Goal: Task Accomplishment & Management: Use online tool/utility

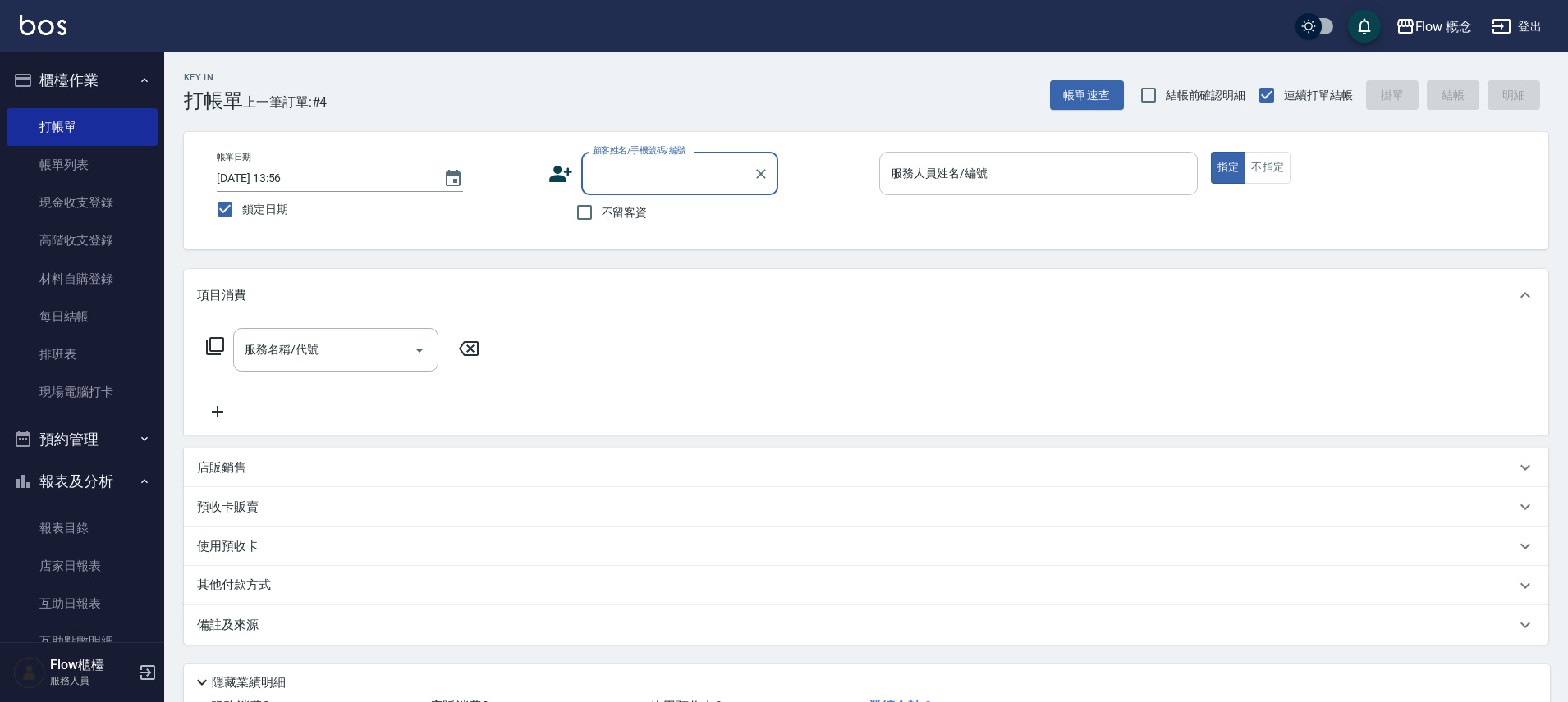
click at [979, 181] on input "服務人員姓名/編號" at bounding box center [1038, 173] width 304 height 29
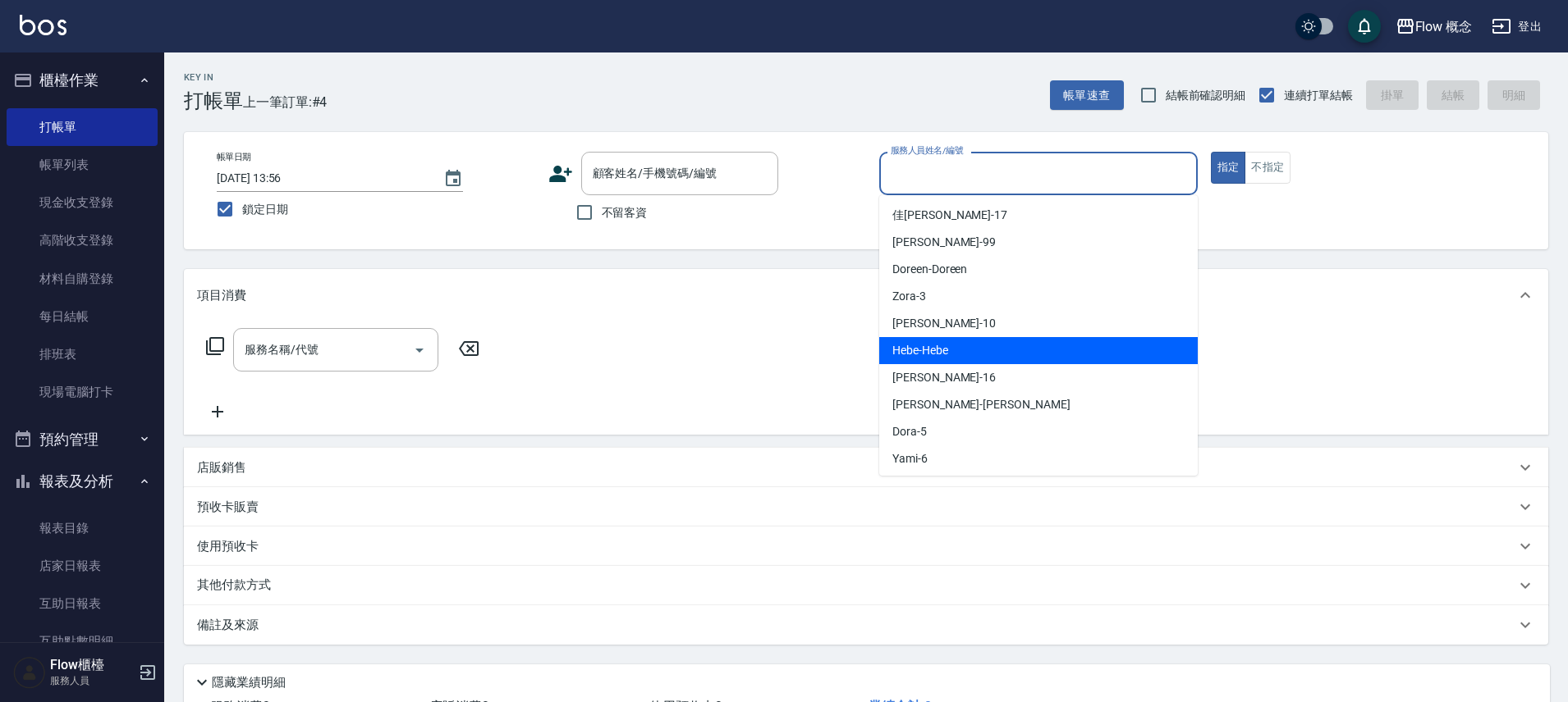
scroll to position [19, 0]
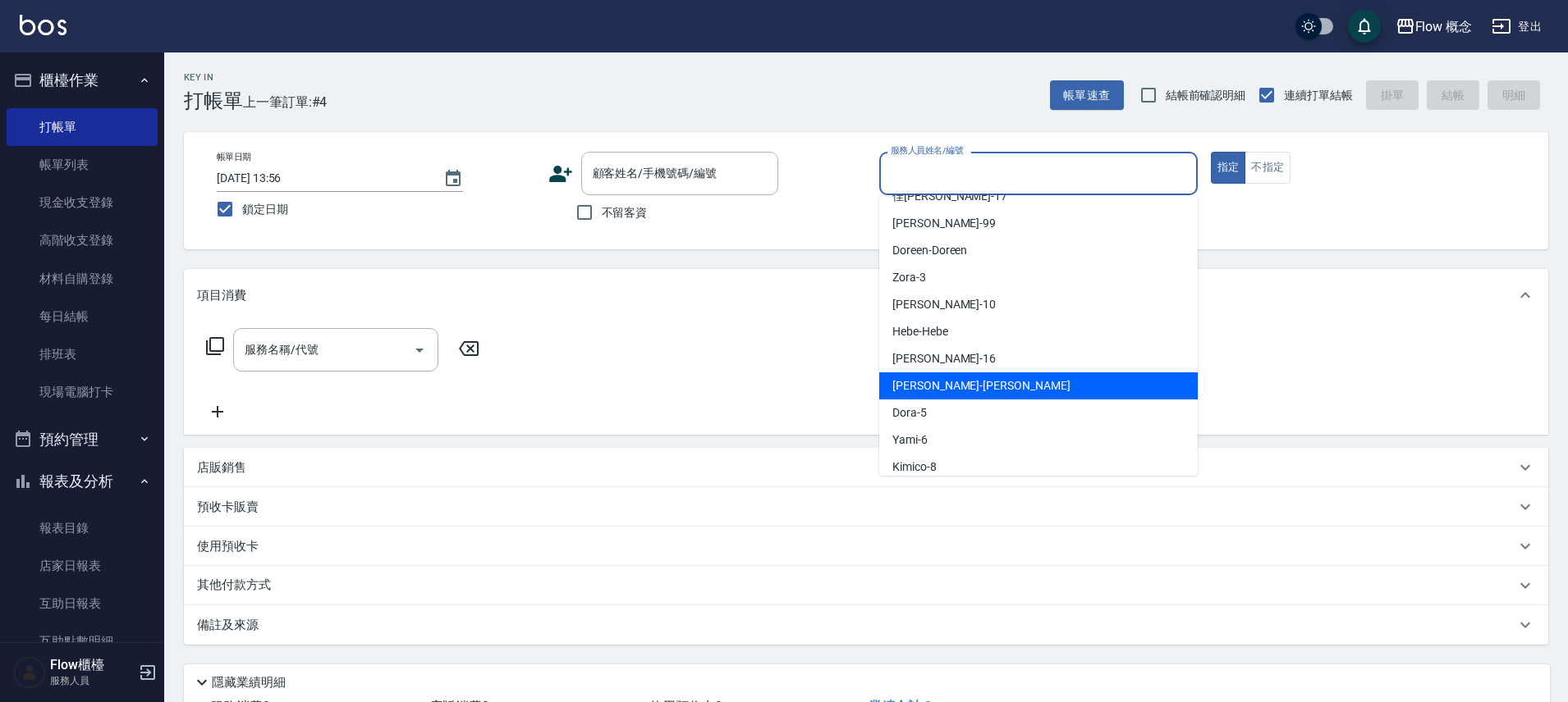
click at [932, 385] on span "[PERSON_NAME] -[PERSON_NAME]" at bounding box center [981, 386] width 178 height 17
type input "[PERSON_NAME]"
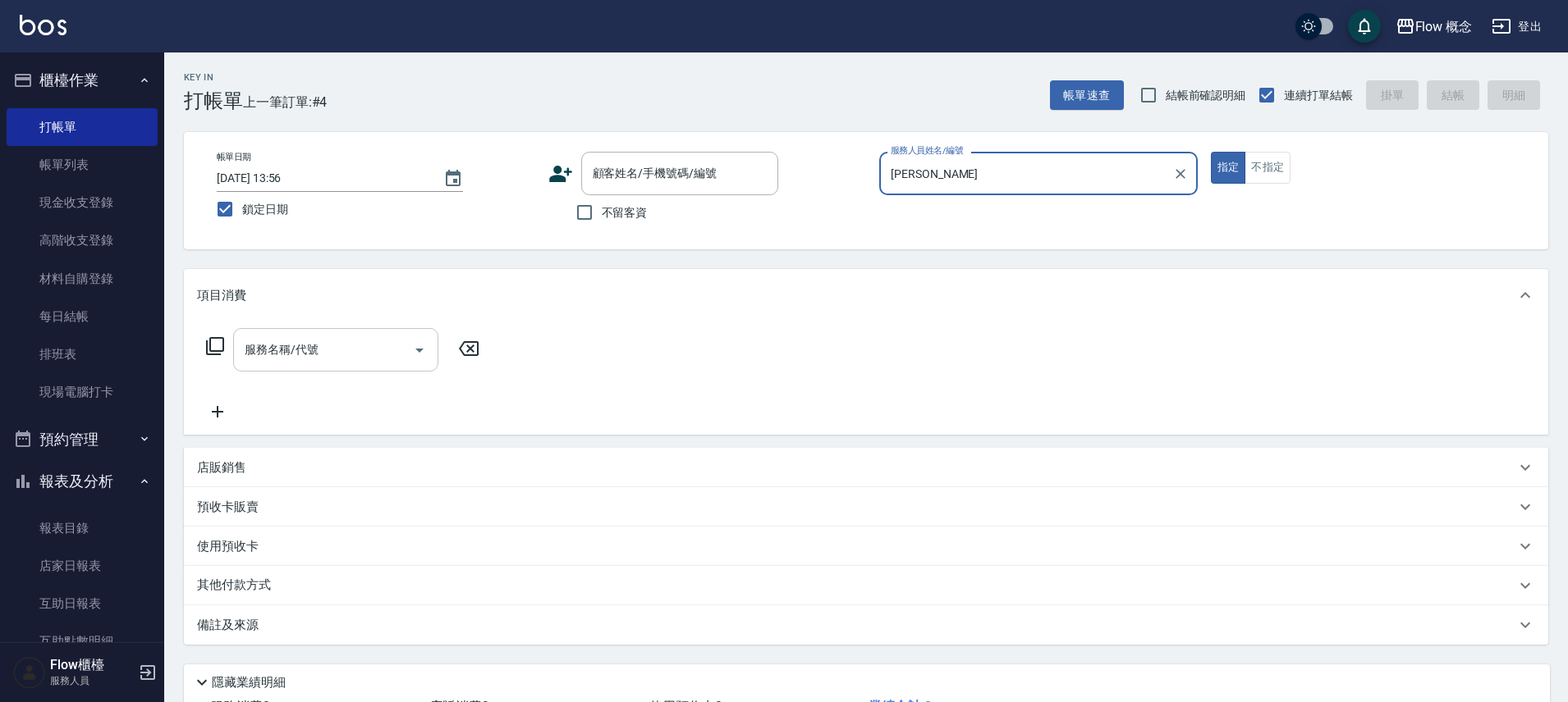
click at [260, 358] on input "服務名稱/代號" at bounding box center [323, 350] width 166 height 29
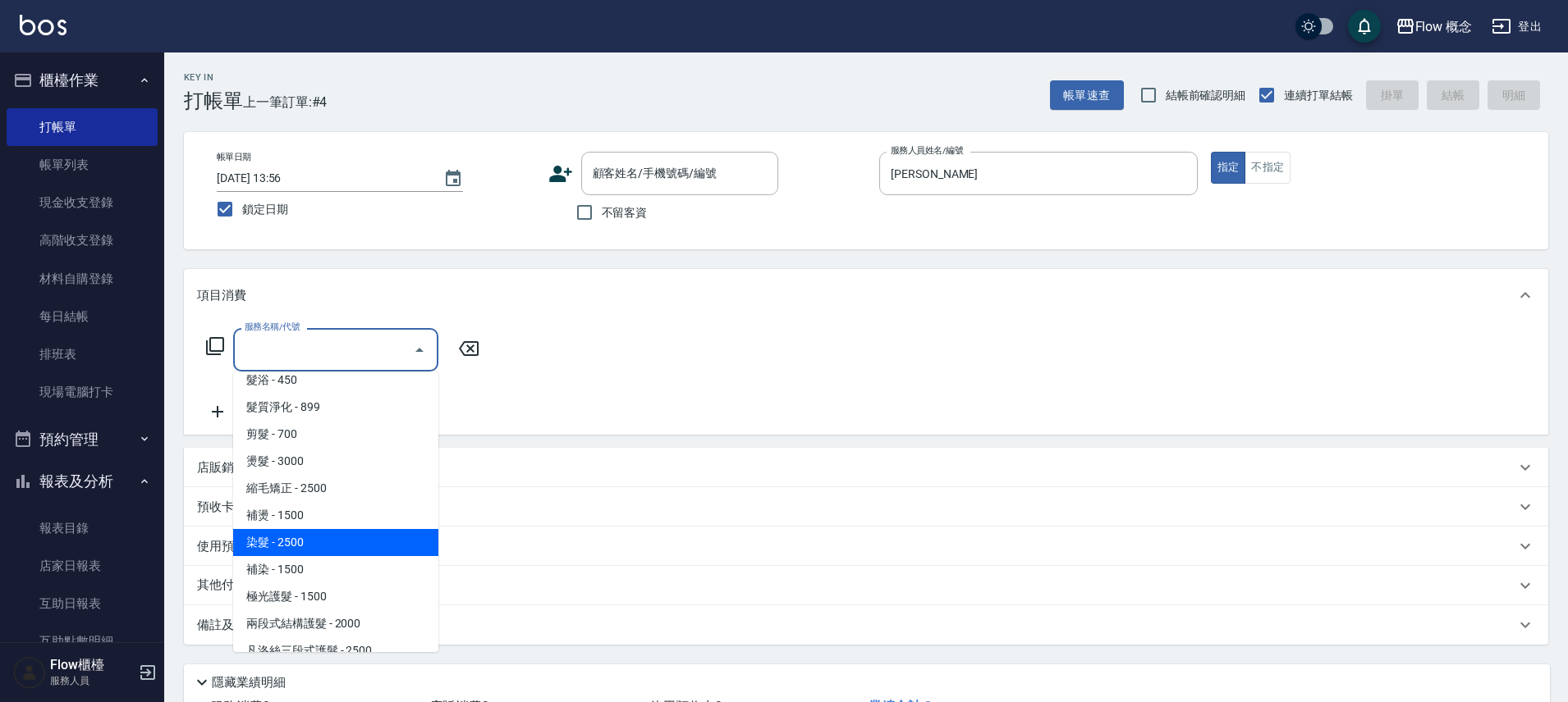
scroll to position [26, 0]
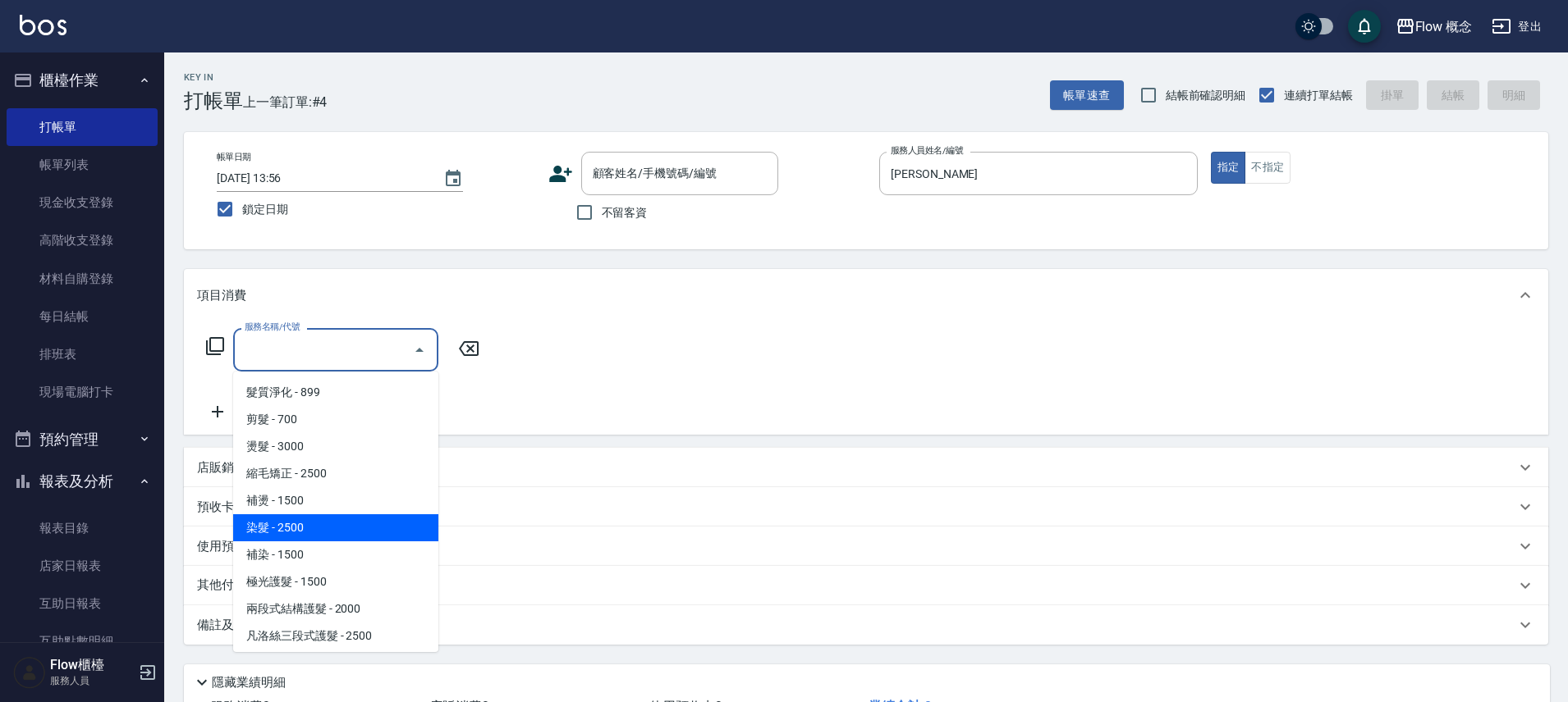
click at [320, 518] on span "染髮 - 2500" at bounding box center [335, 528] width 205 height 27
type input "染髮(401)"
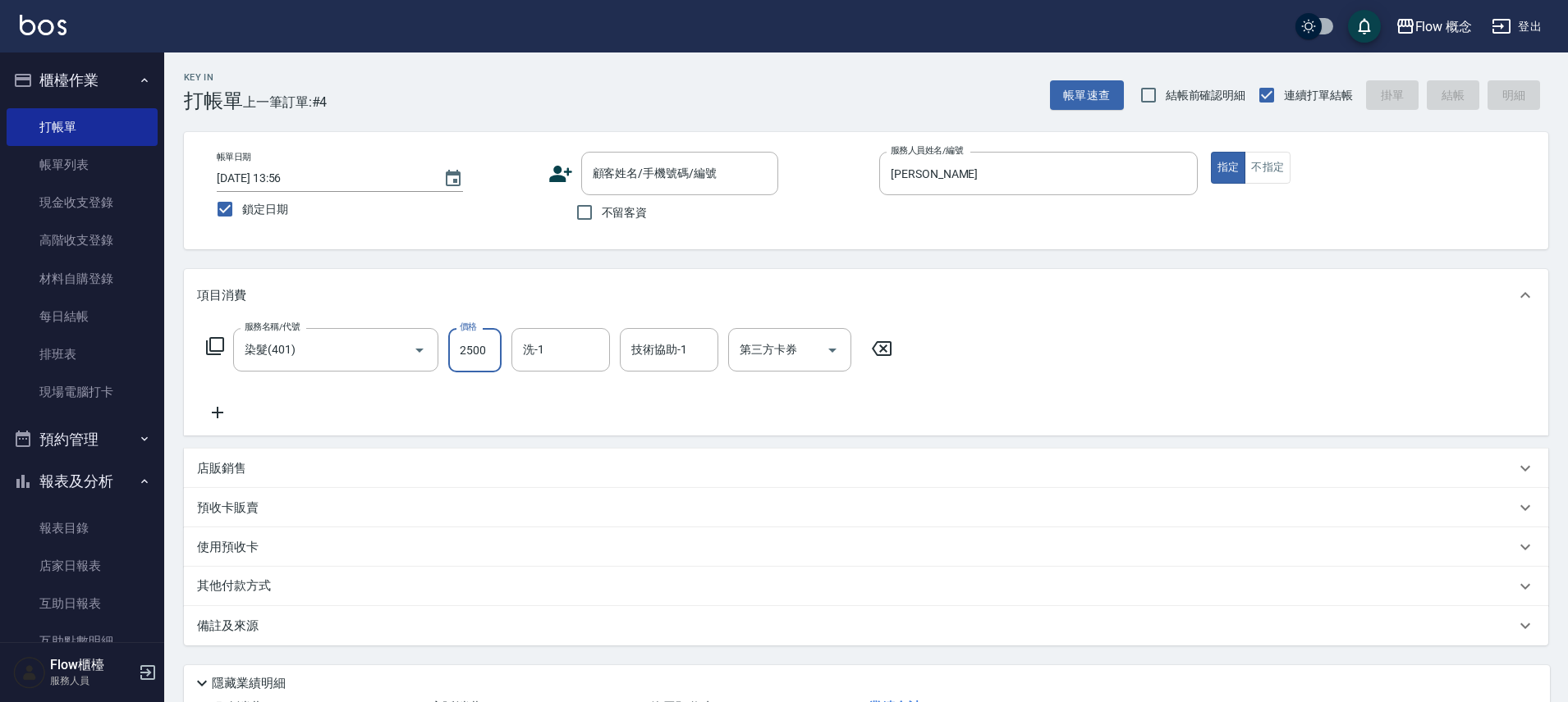
click at [490, 368] on input "2500" at bounding box center [474, 350] width 53 height 44
type input "2880"
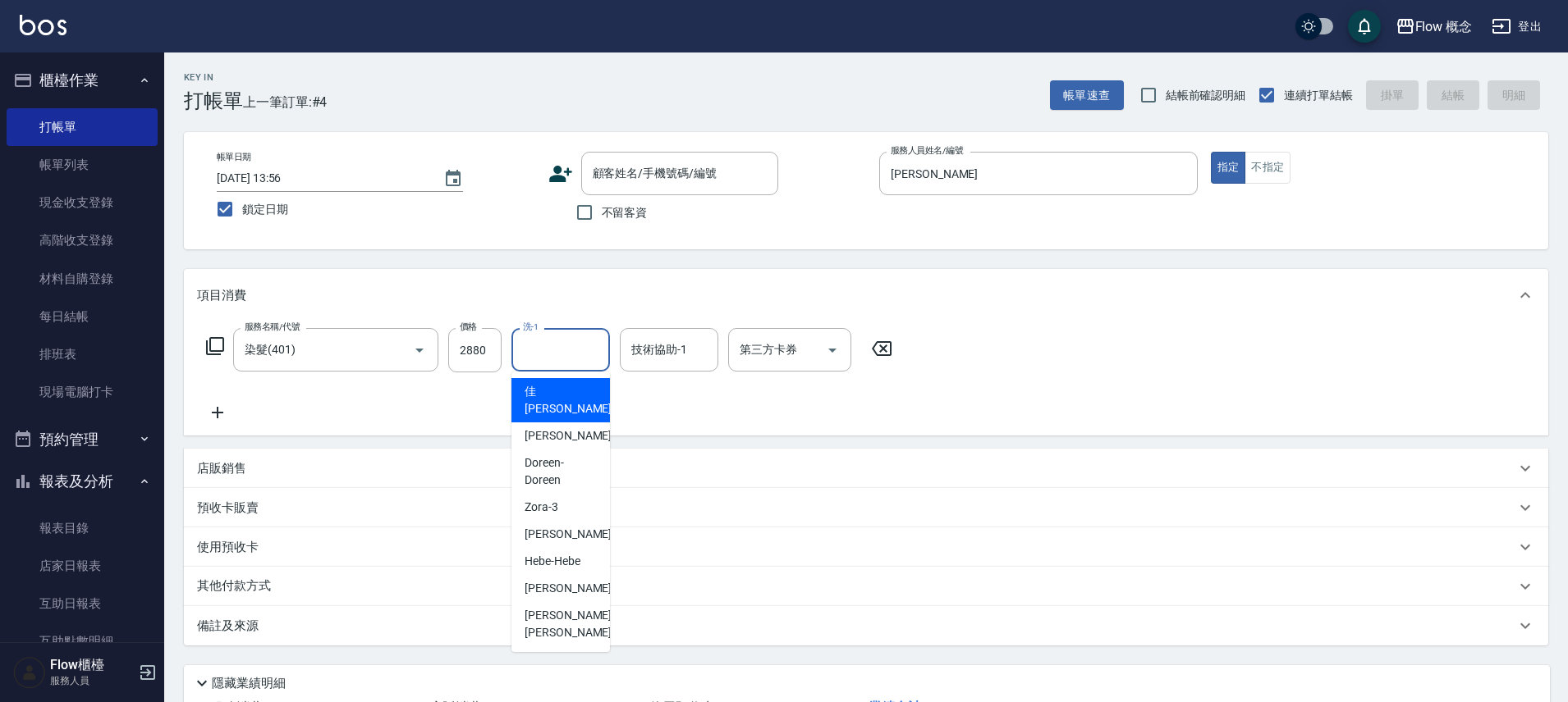
click at [557, 356] on input "洗-1" at bounding box center [561, 350] width 83 height 29
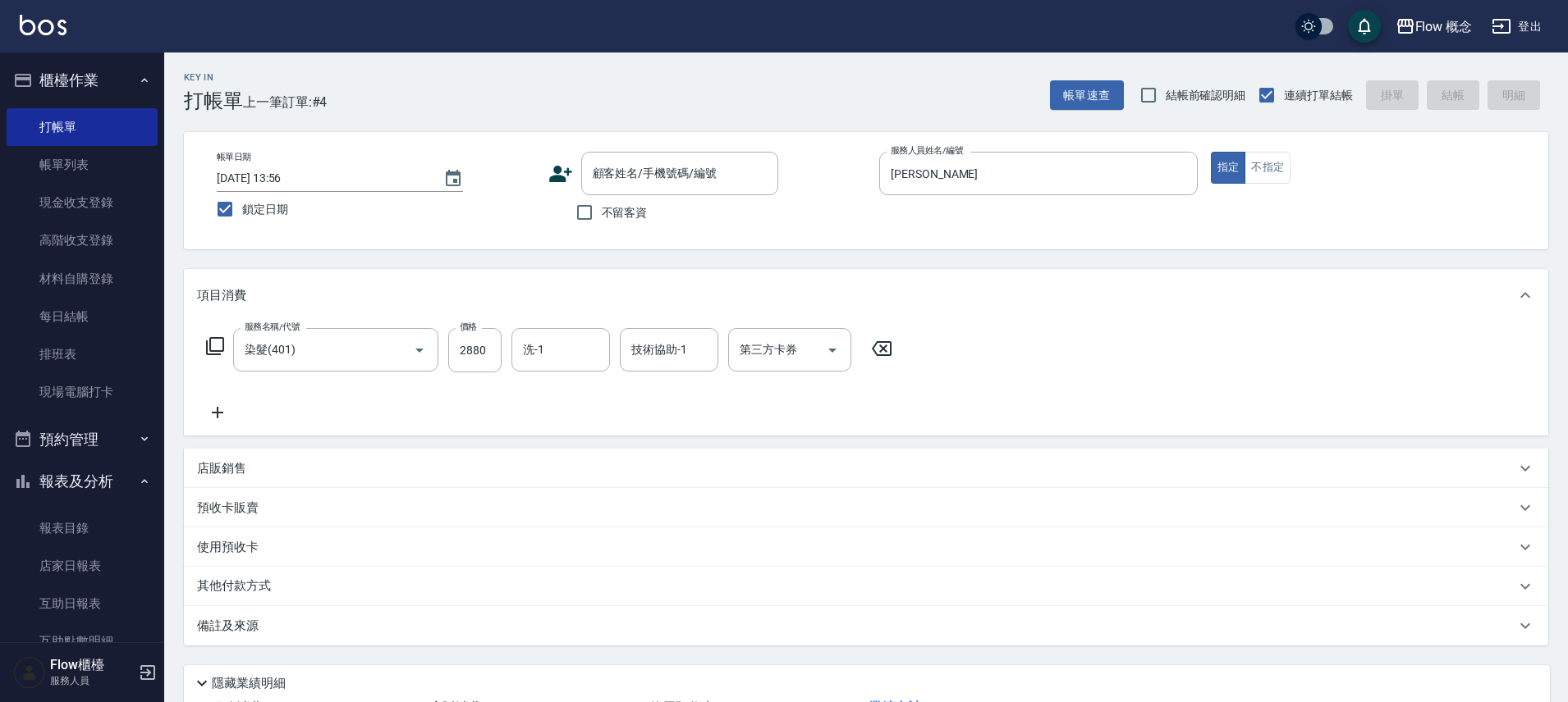
click at [391, 440] on div "項目消費 服務名稱/代號 染髮(401) 服務名稱/代號 價格 2880 價格 洗-1 洗-1 技術協助-1 技術協助-1 第三方卡券 第三方卡券 店販銷售 …" at bounding box center [866, 457] width 1364 height 377
click at [224, 415] on icon at bounding box center [217, 412] width 41 height 20
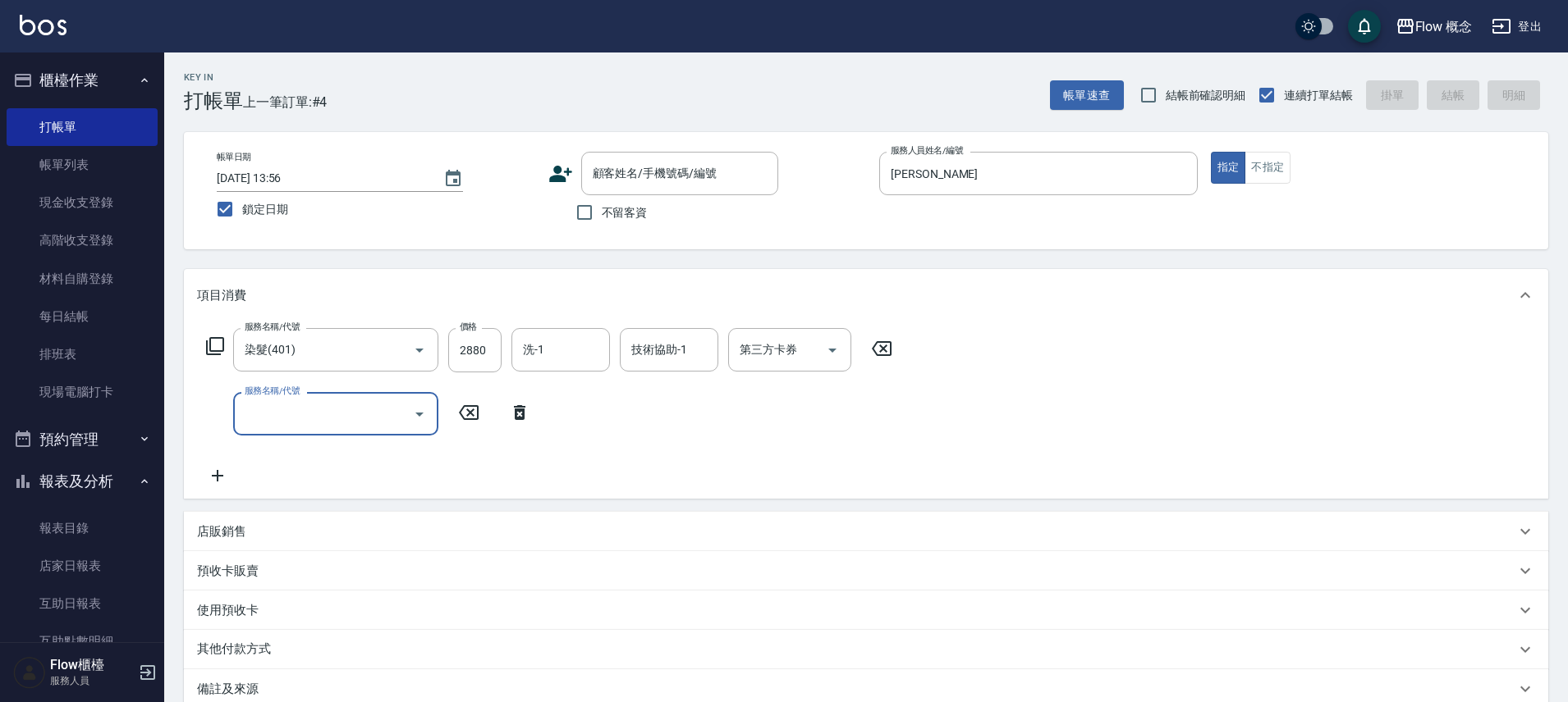
click at [306, 411] on input "服務名稱/代號" at bounding box center [323, 413] width 166 height 29
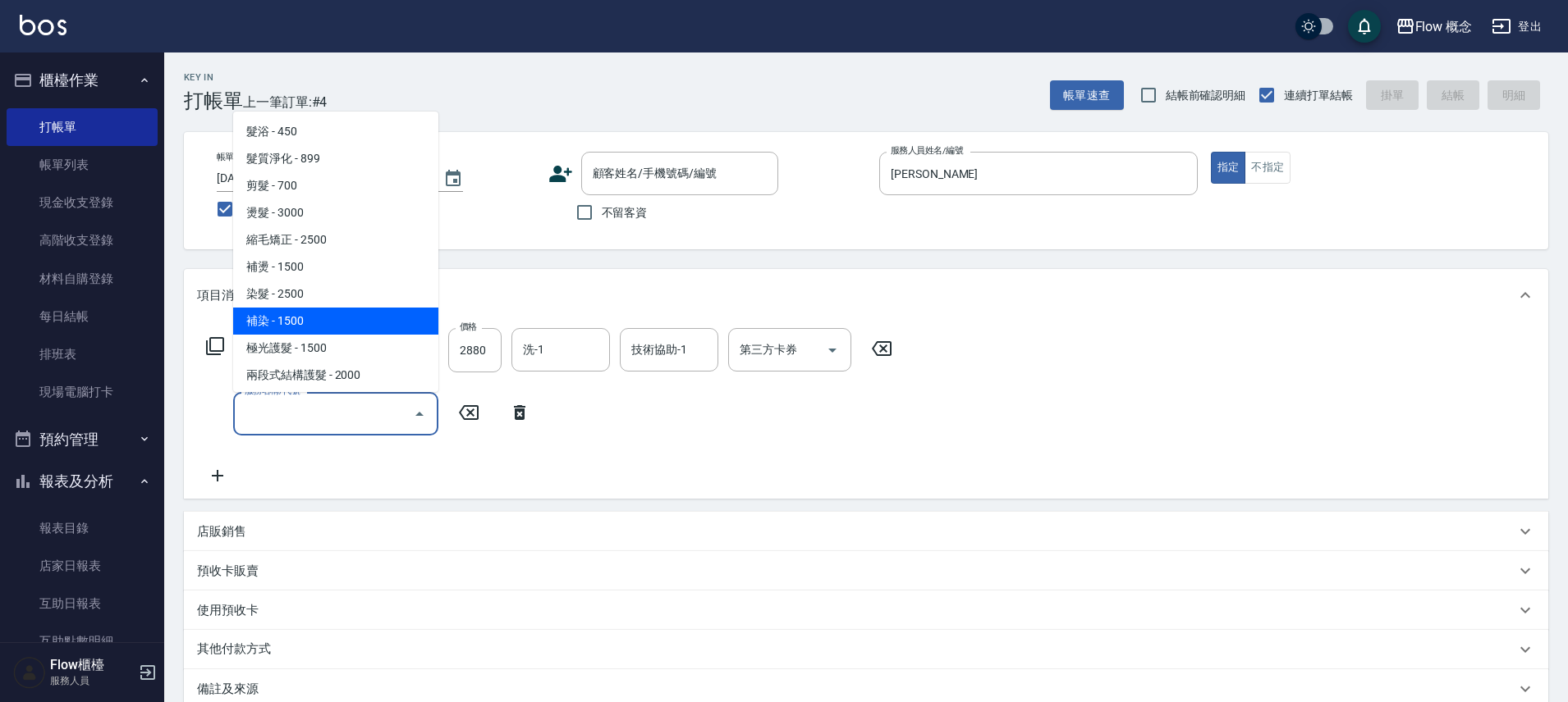
scroll to position [576, 0]
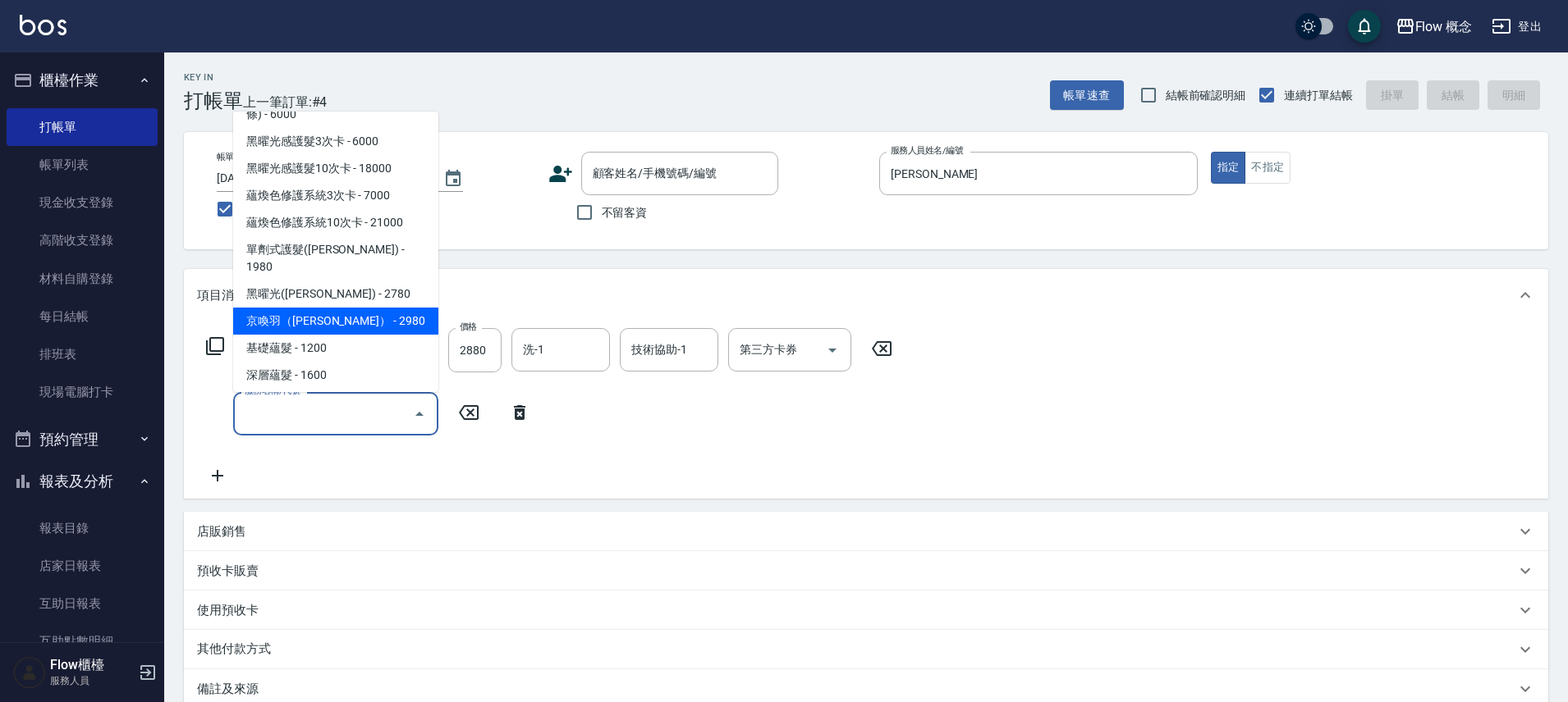
click at [304, 310] on span "京喚羽（[PERSON_NAME]） - 2980" at bounding box center [335, 321] width 205 height 27
type input "京喚羽（[PERSON_NAME]）(521)"
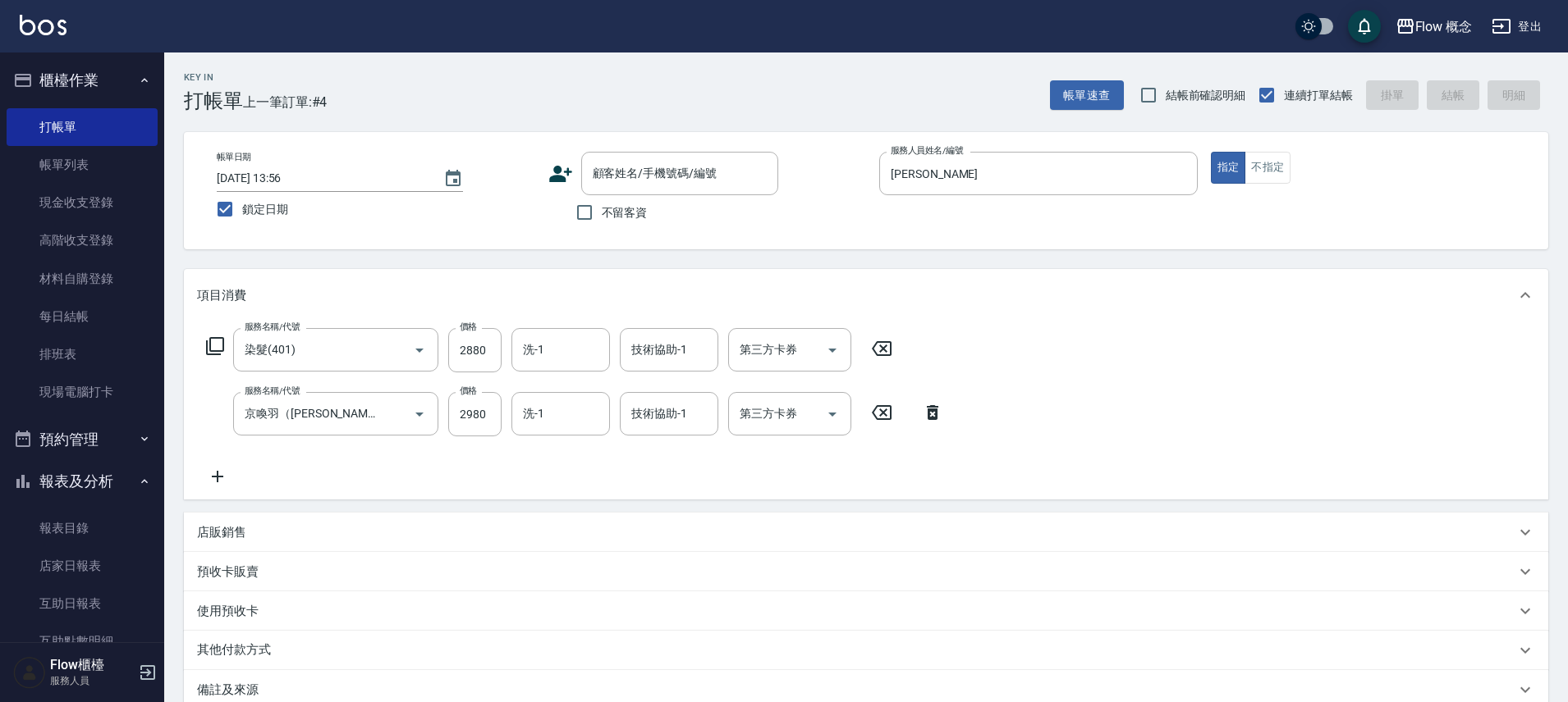
click at [206, 476] on icon at bounding box center [217, 476] width 41 height 20
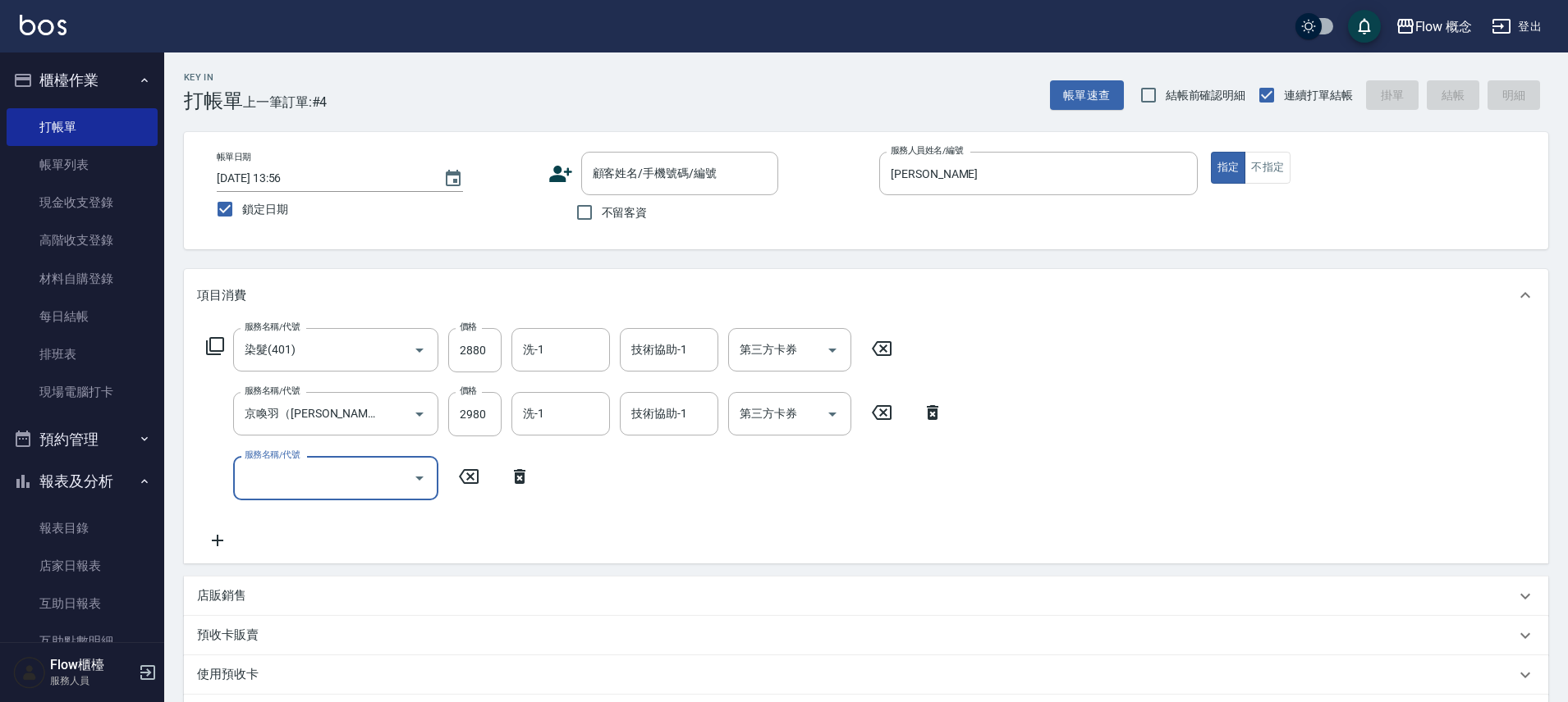
click at [264, 477] on input "服務名稱/代號" at bounding box center [323, 477] width 166 height 29
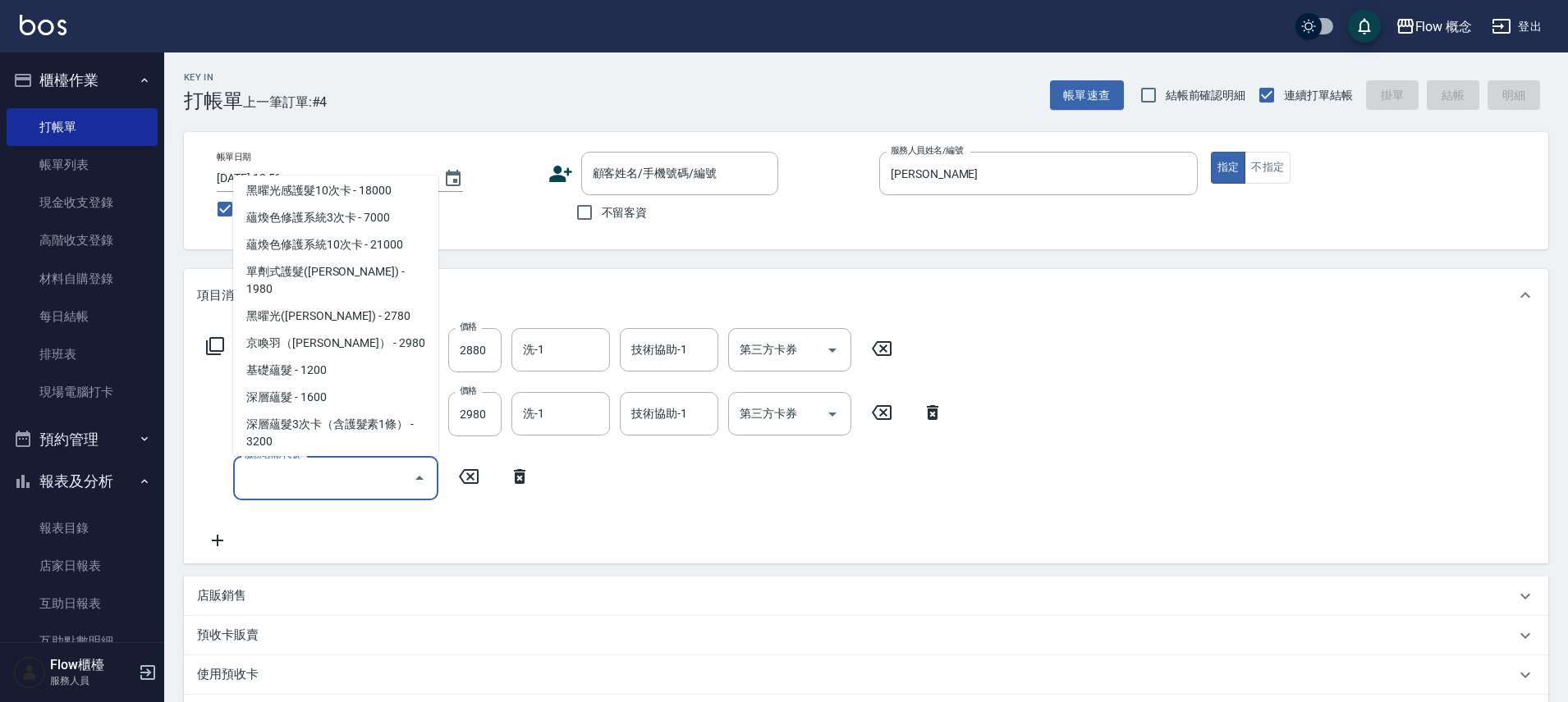
scroll to position [742, 0]
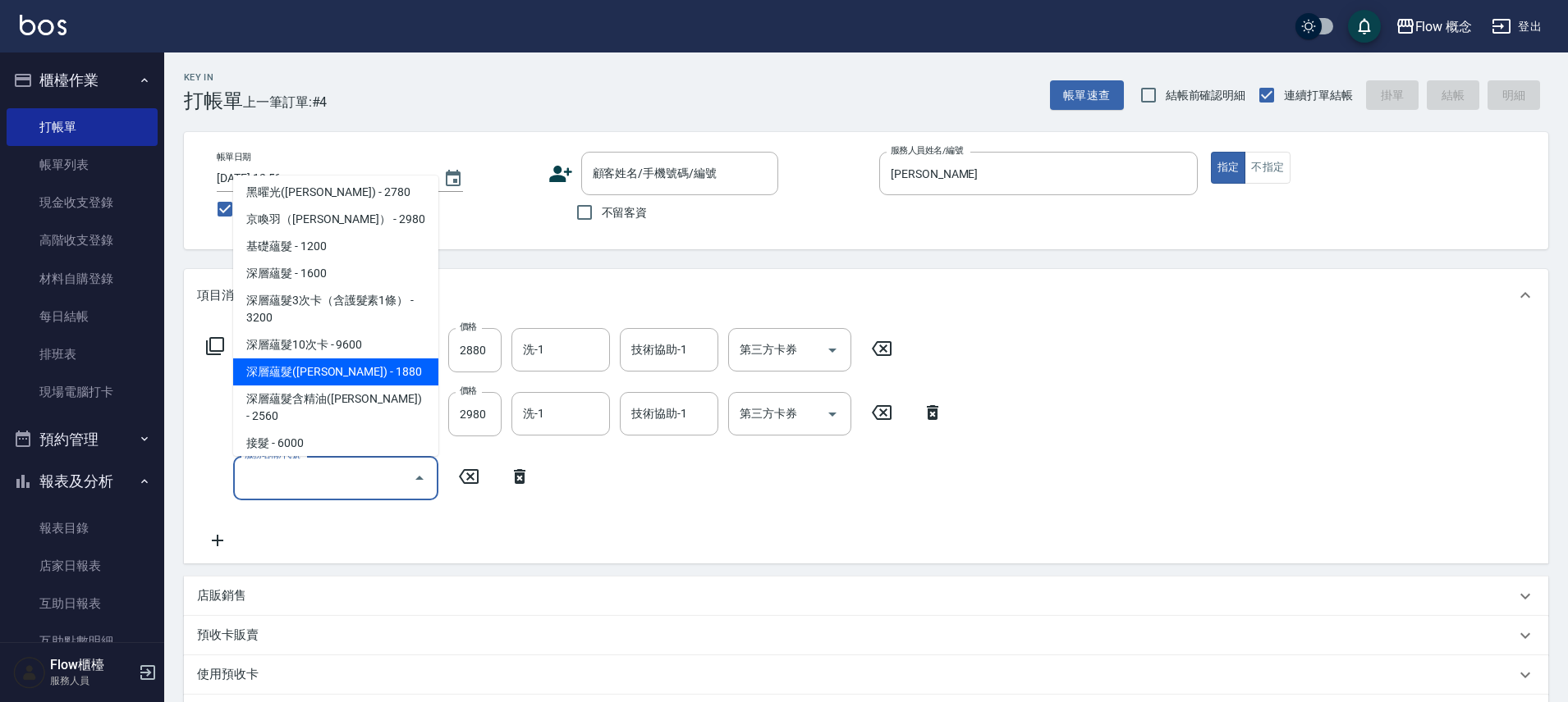
click at [354, 358] on span "深層蘊髮([PERSON_NAME]) - 1880" at bounding box center [335, 371] width 205 height 27
type input "深層蘊髮([PERSON_NAME])(605)"
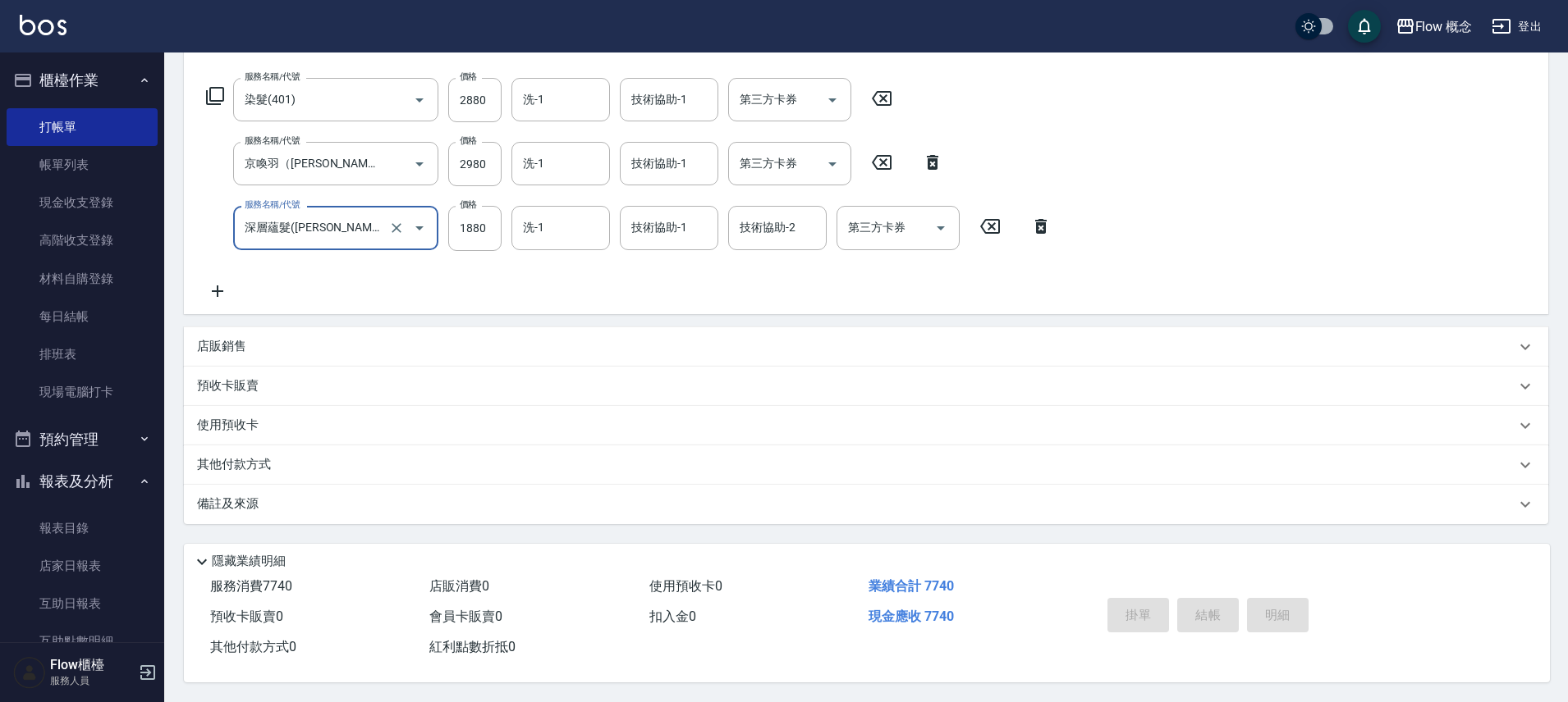
scroll to position [258, 0]
drag, startPoint x: 333, startPoint y: 491, endPoint x: 377, endPoint y: 523, distance: 54.4
click at [333, 495] on div "備註及來源" at bounding box center [856, 504] width 1318 height 17
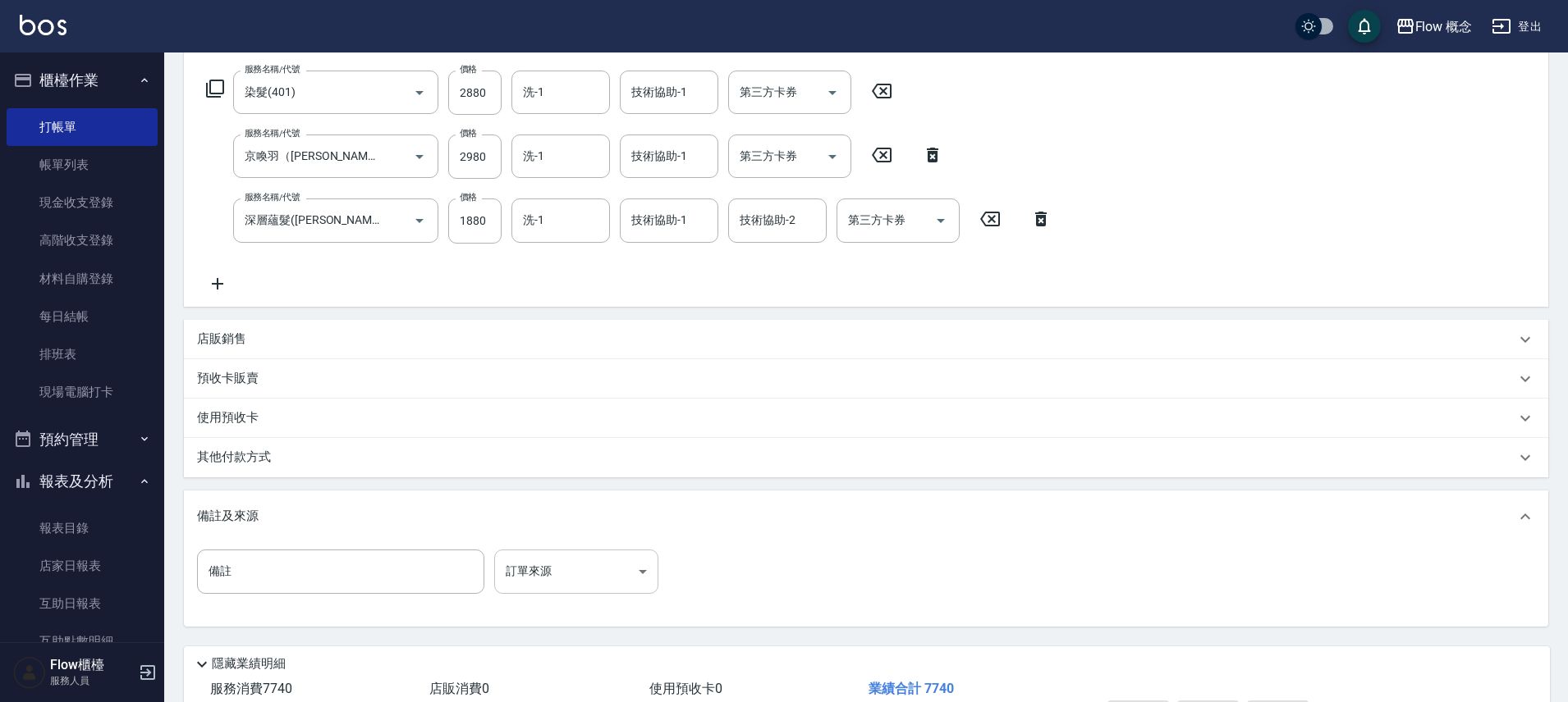
click at [548, 566] on body "Flow 概念 登出 櫃檯作業 打帳單 帳單列表 現金收支登錄 高階收支登錄 材料自購登錄 每日結帳 排班表 現場電腦打卡 預約管理 預約管理 單日預約紀錄 …" at bounding box center [784, 273] width 1568 height 1062
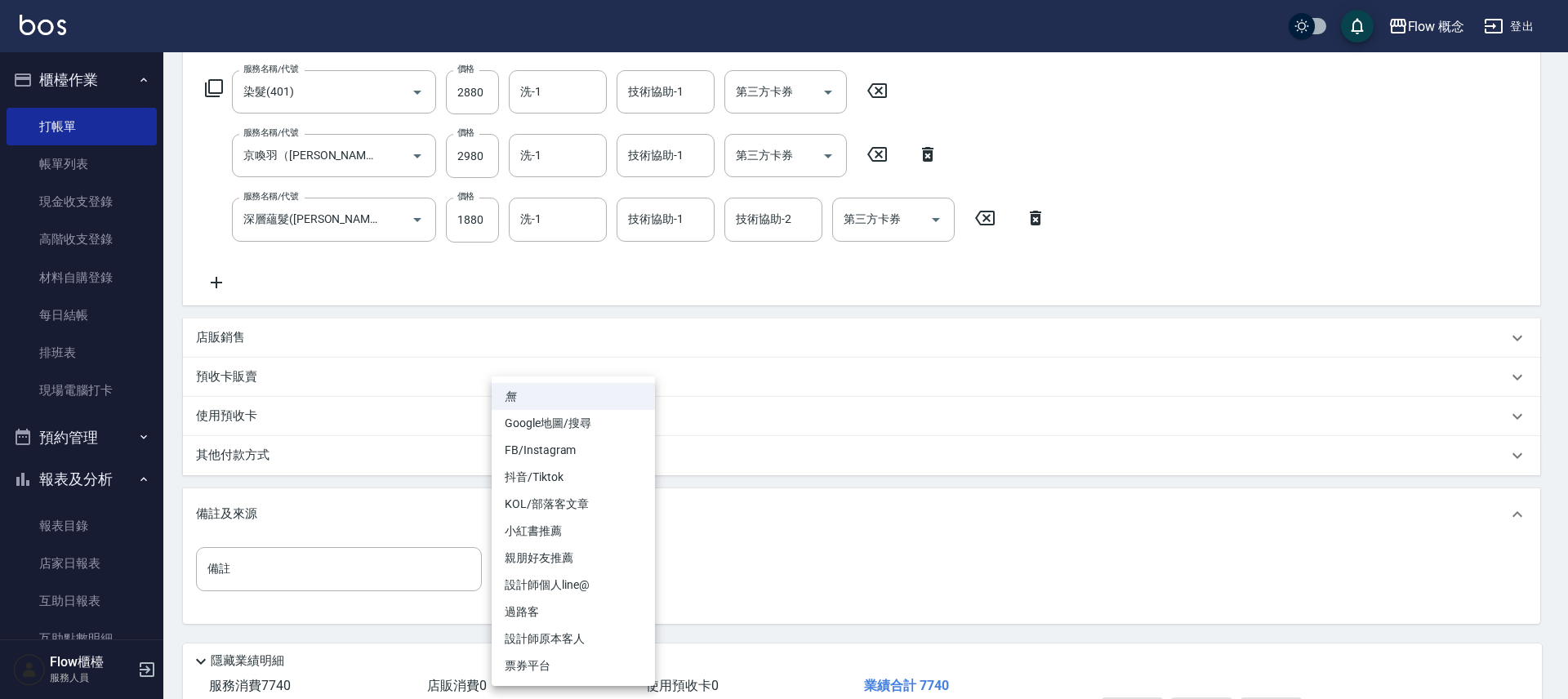
click at [562, 460] on li "FB/Instagram" at bounding box center [573, 450] width 163 height 27
type input "FB/Instagram"
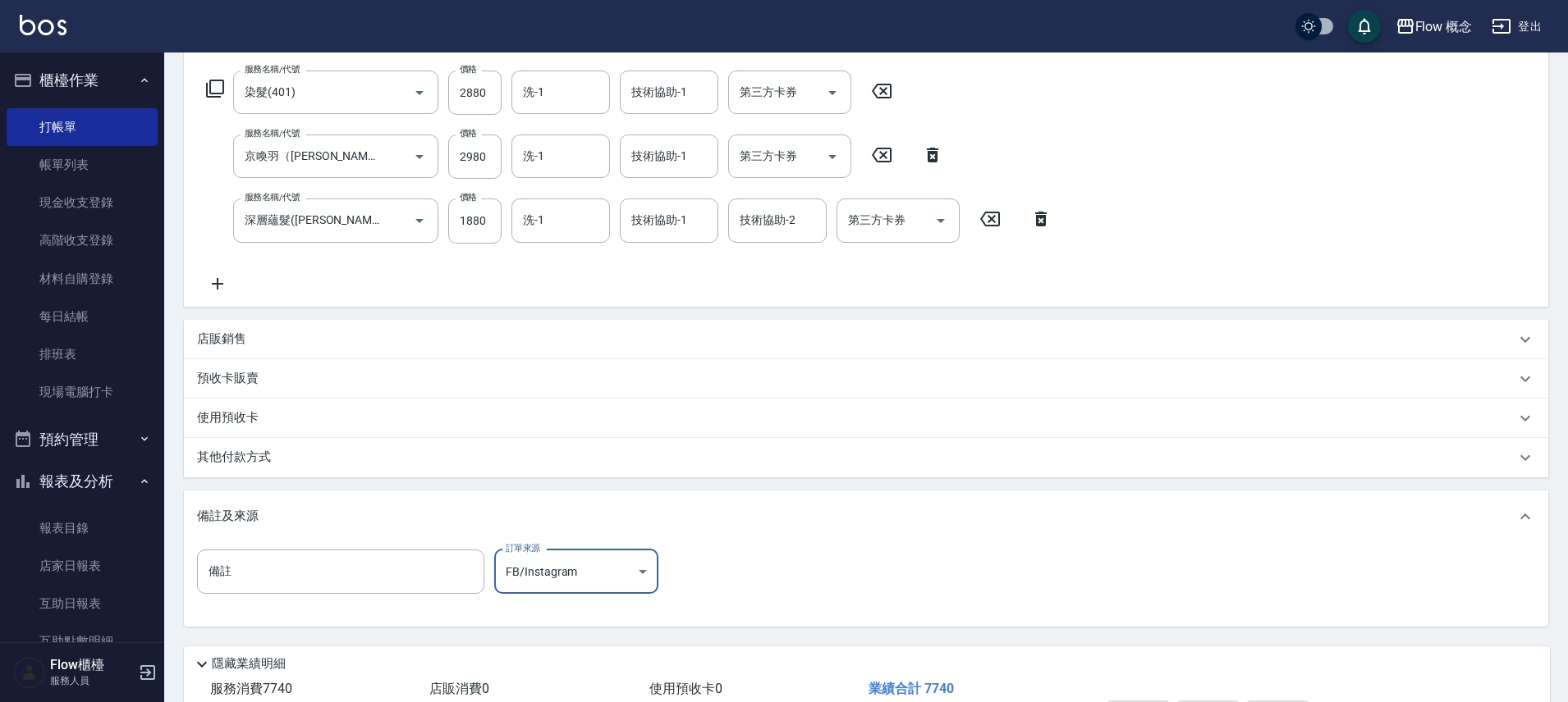
click at [351, 476] on div "其他付款方式" at bounding box center [866, 457] width 1364 height 39
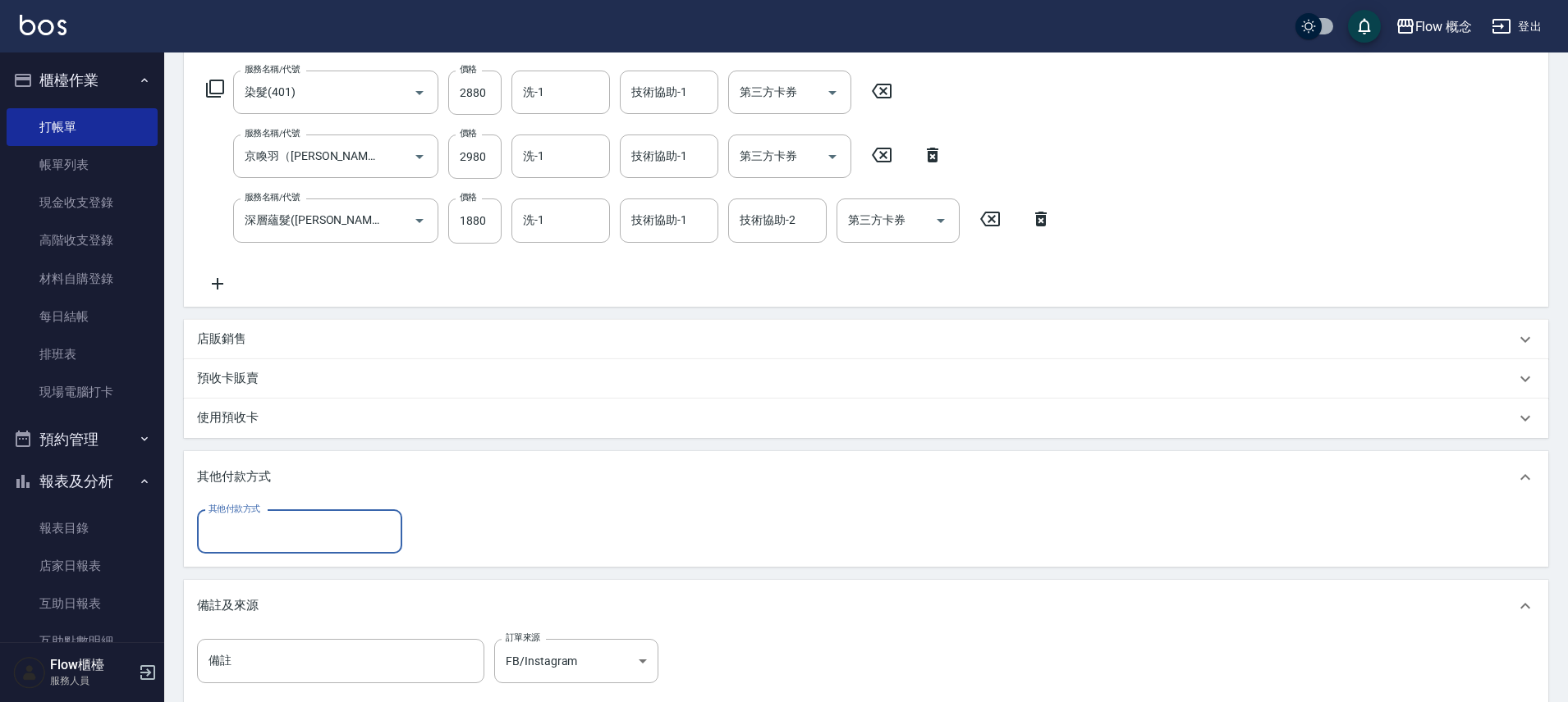
scroll to position [0, 0]
drag, startPoint x: 305, startPoint y: 531, endPoint x: 303, endPoint y: 520, distance: 11.2
click at [306, 532] on input "其他付款方式" at bounding box center [299, 532] width 190 height 29
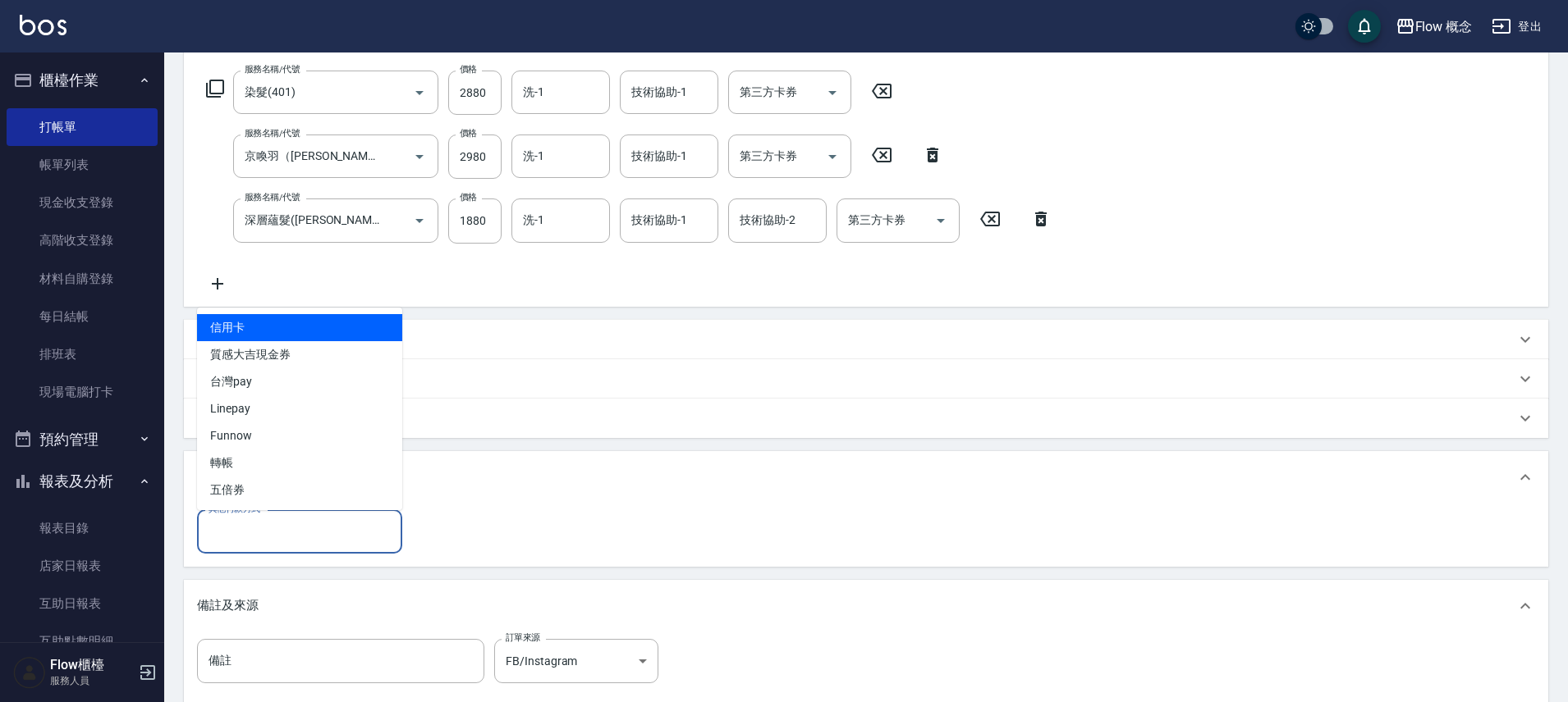
click at [315, 316] on span "信用卡" at bounding box center [300, 327] width 205 height 27
type input "信用卡"
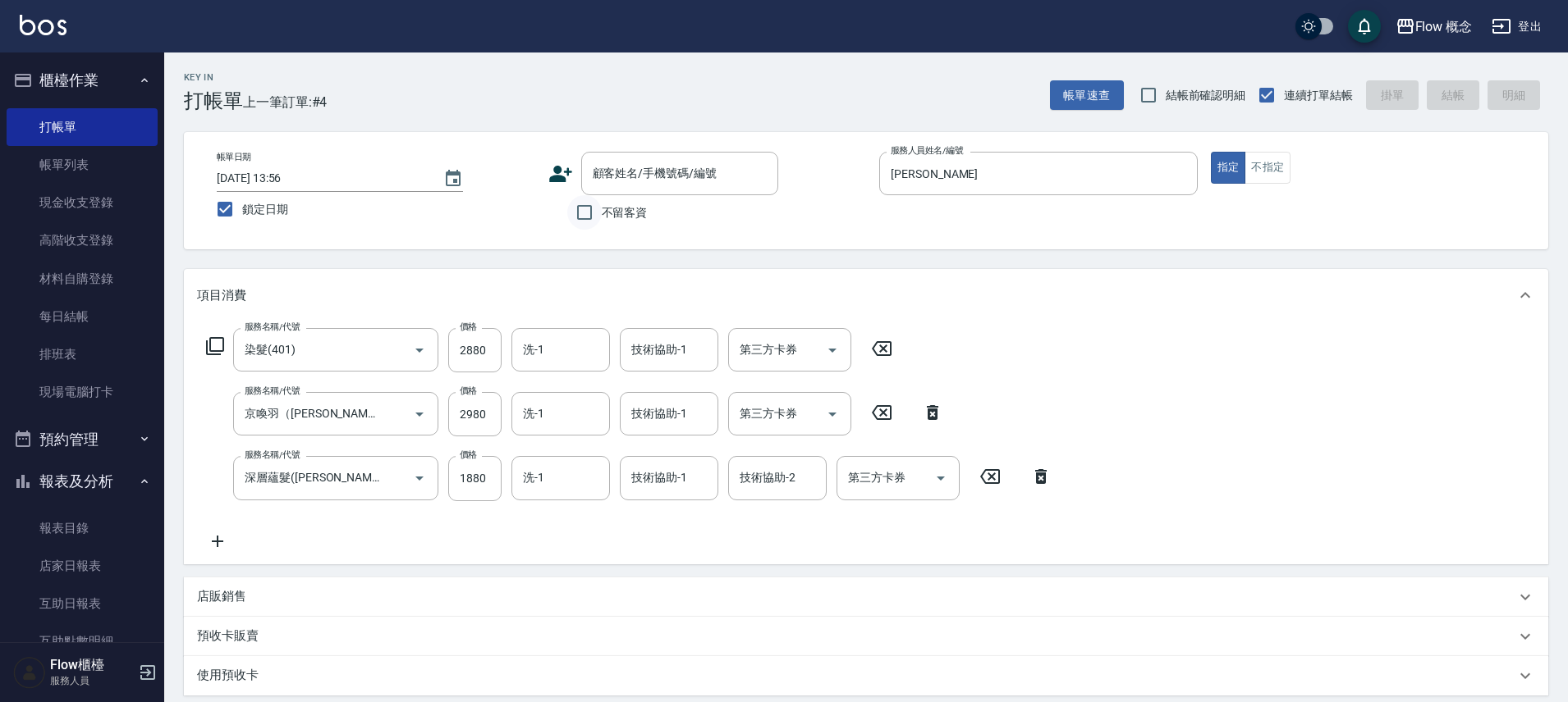
type input "7640"
click at [576, 215] on input "不留客資" at bounding box center [584, 213] width 35 height 35
checkbox input "true"
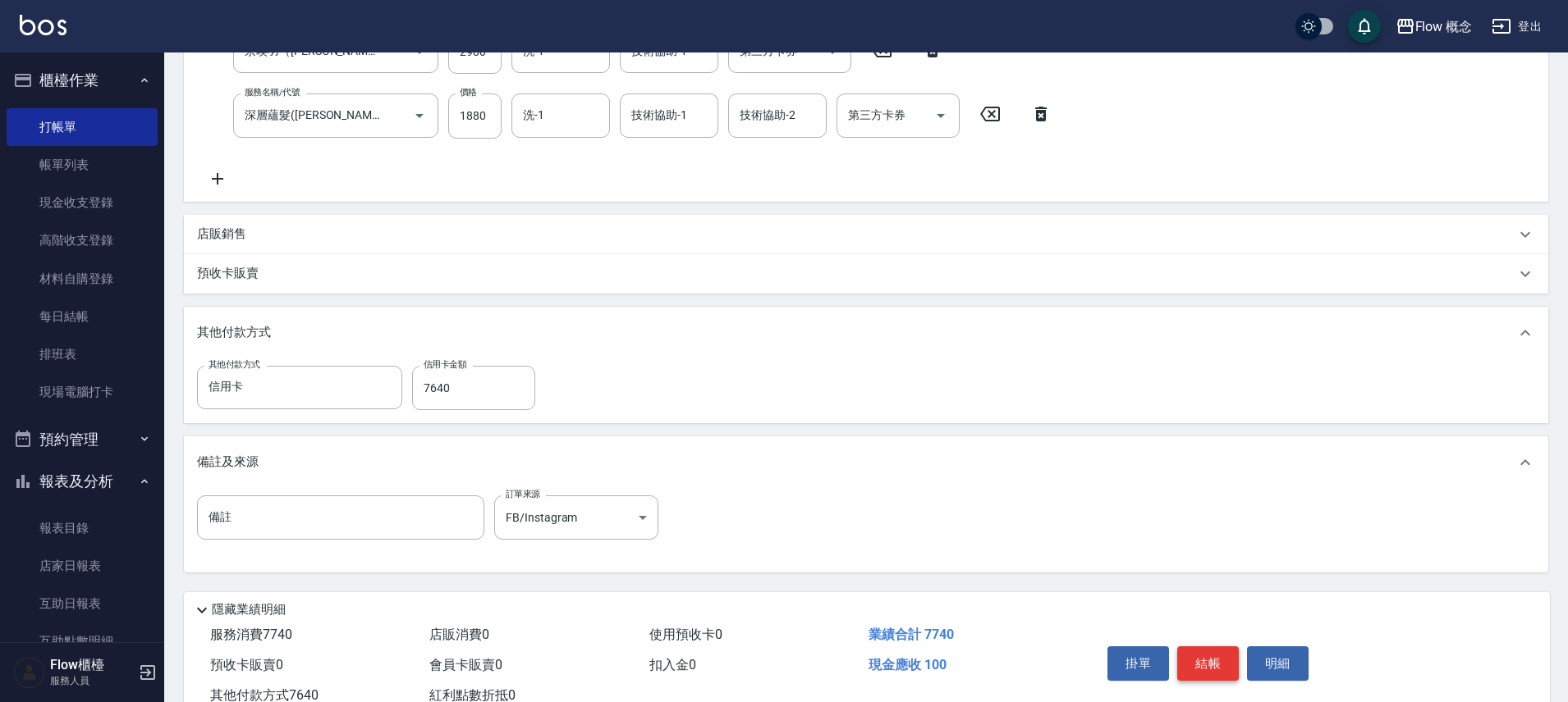
scroll to position [418, 0]
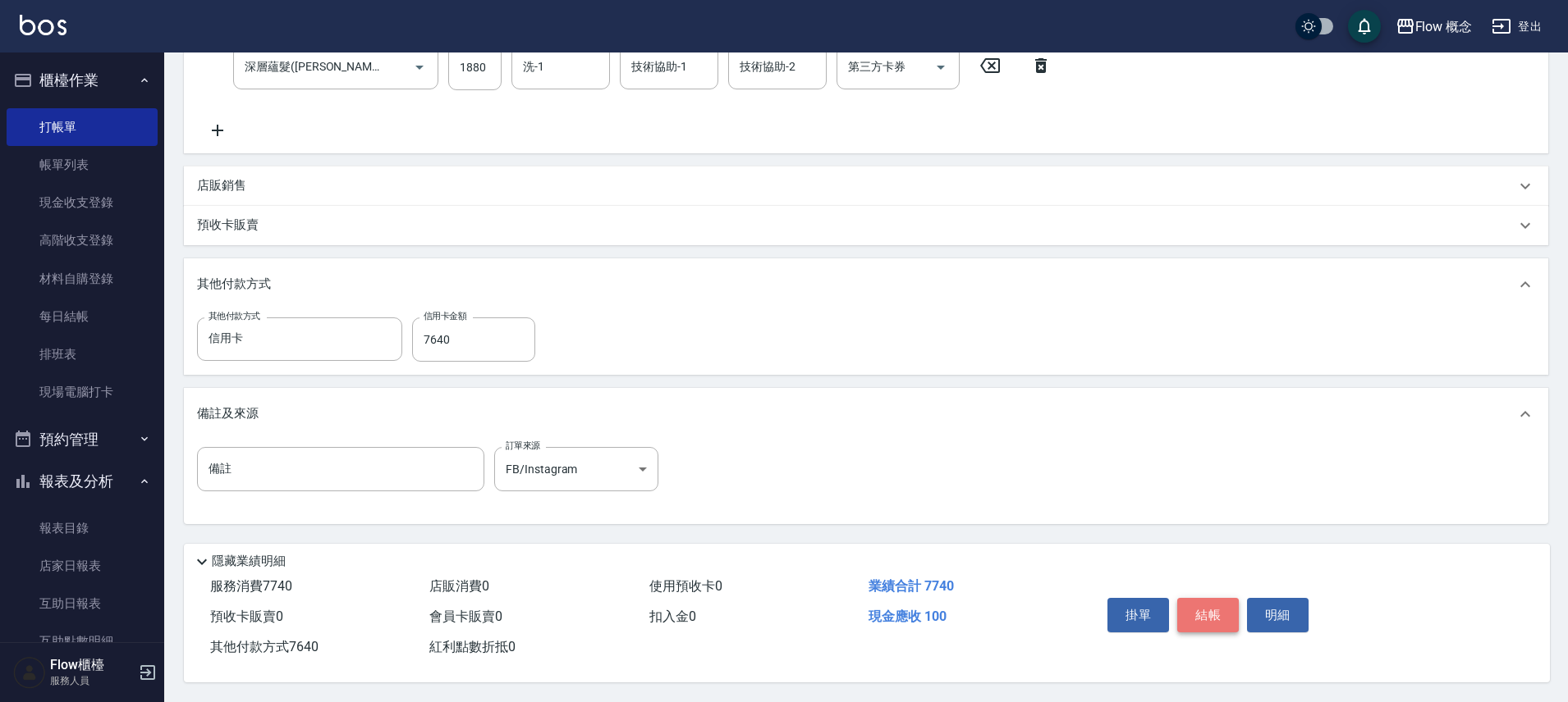
click at [1222, 598] on button "結帳" at bounding box center [1208, 615] width 62 height 35
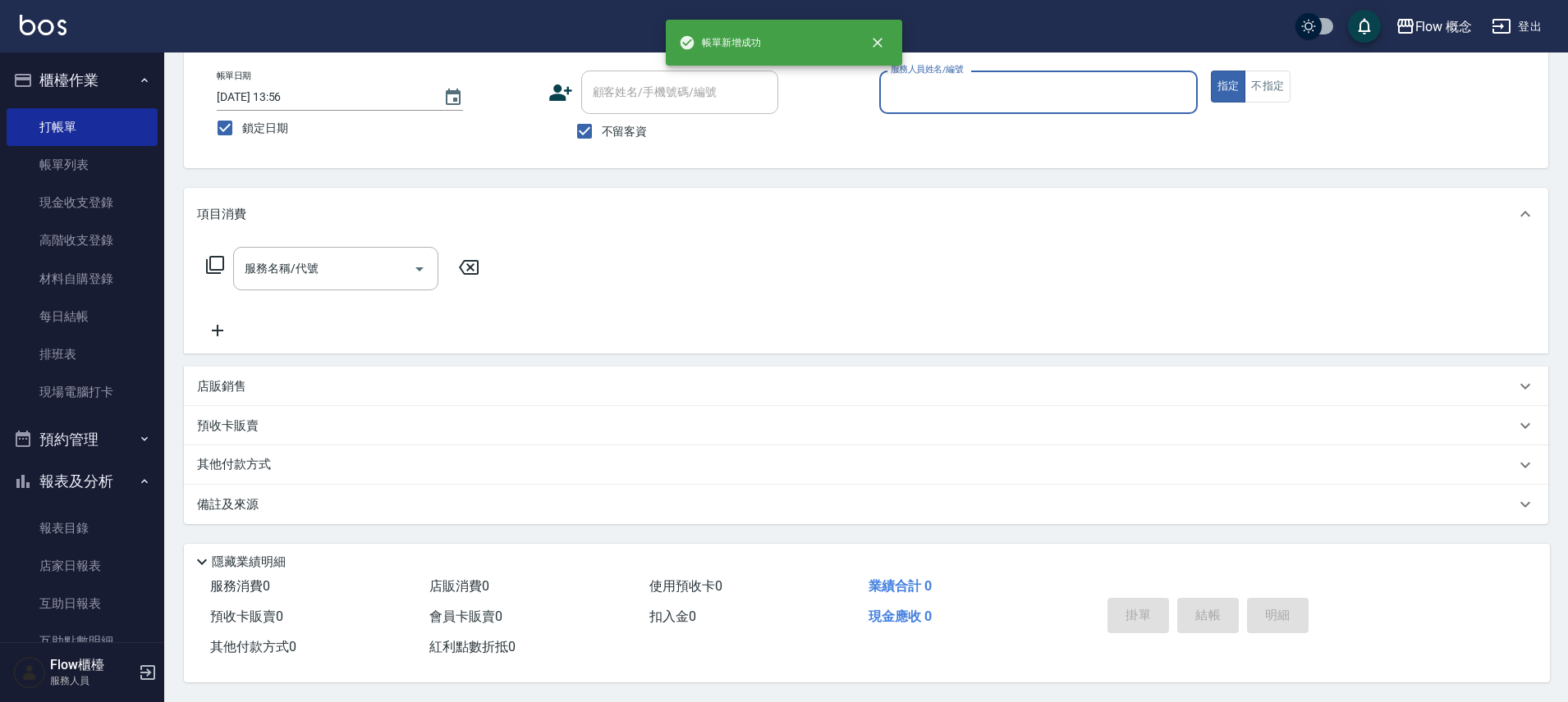
scroll to position [0, 0]
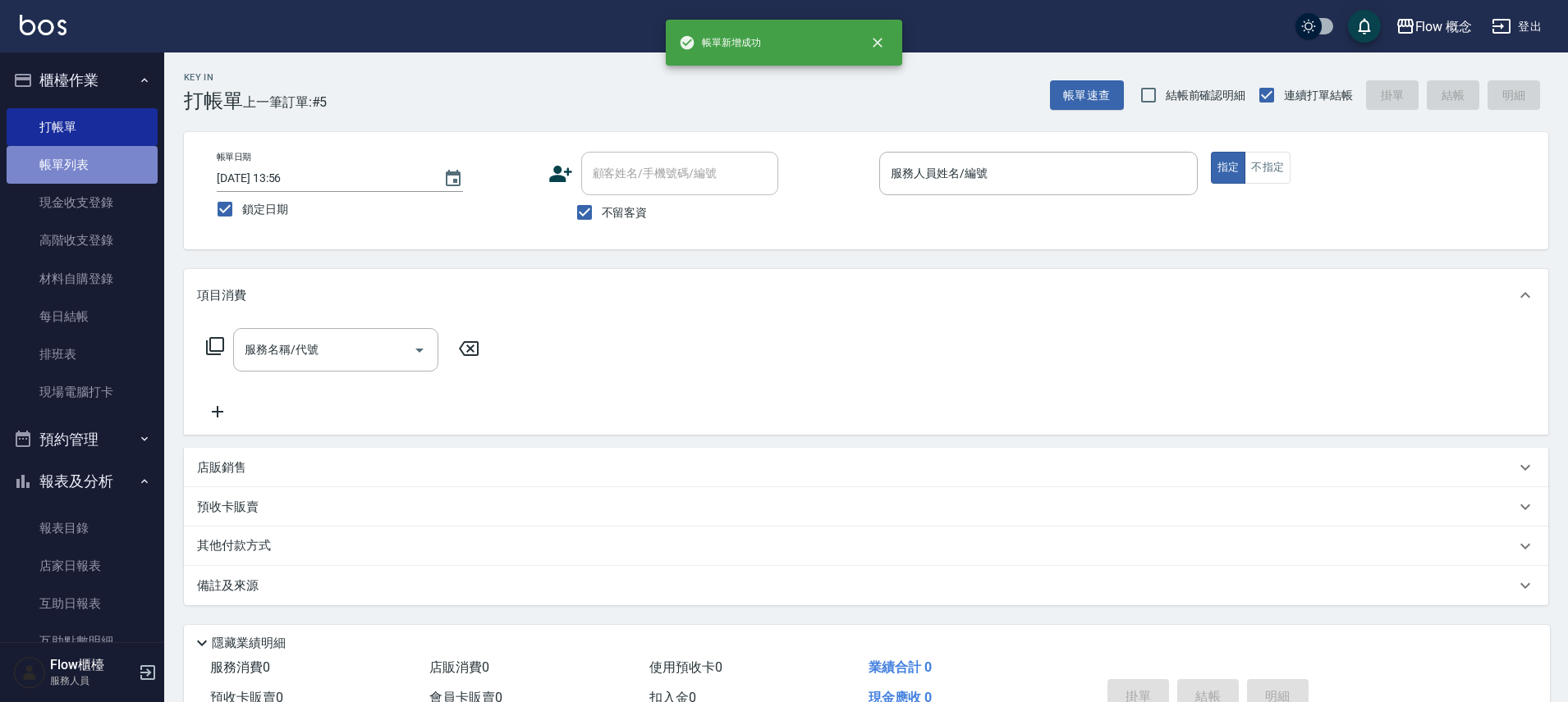
click at [89, 150] on link "帳單列表" at bounding box center [82, 164] width 151 height 37
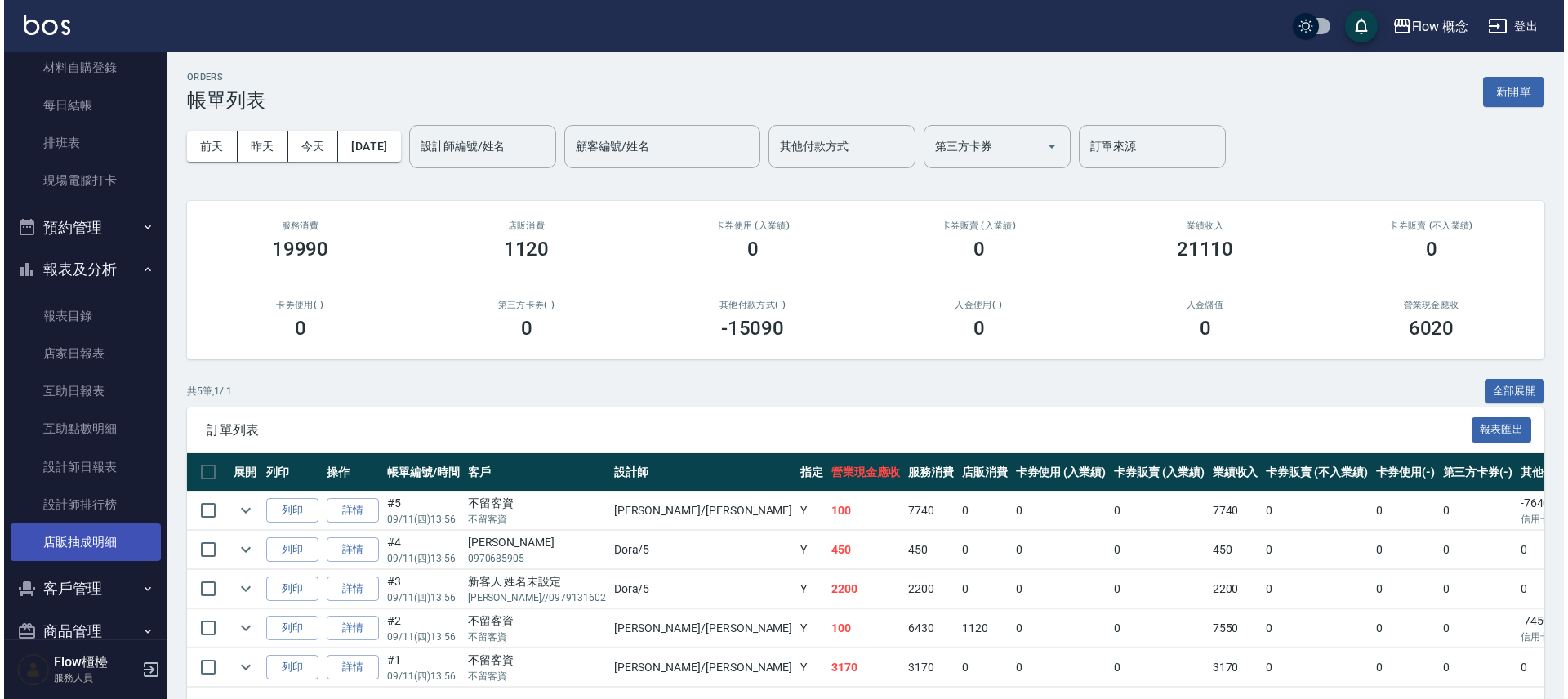
scroll to position [242, 0]
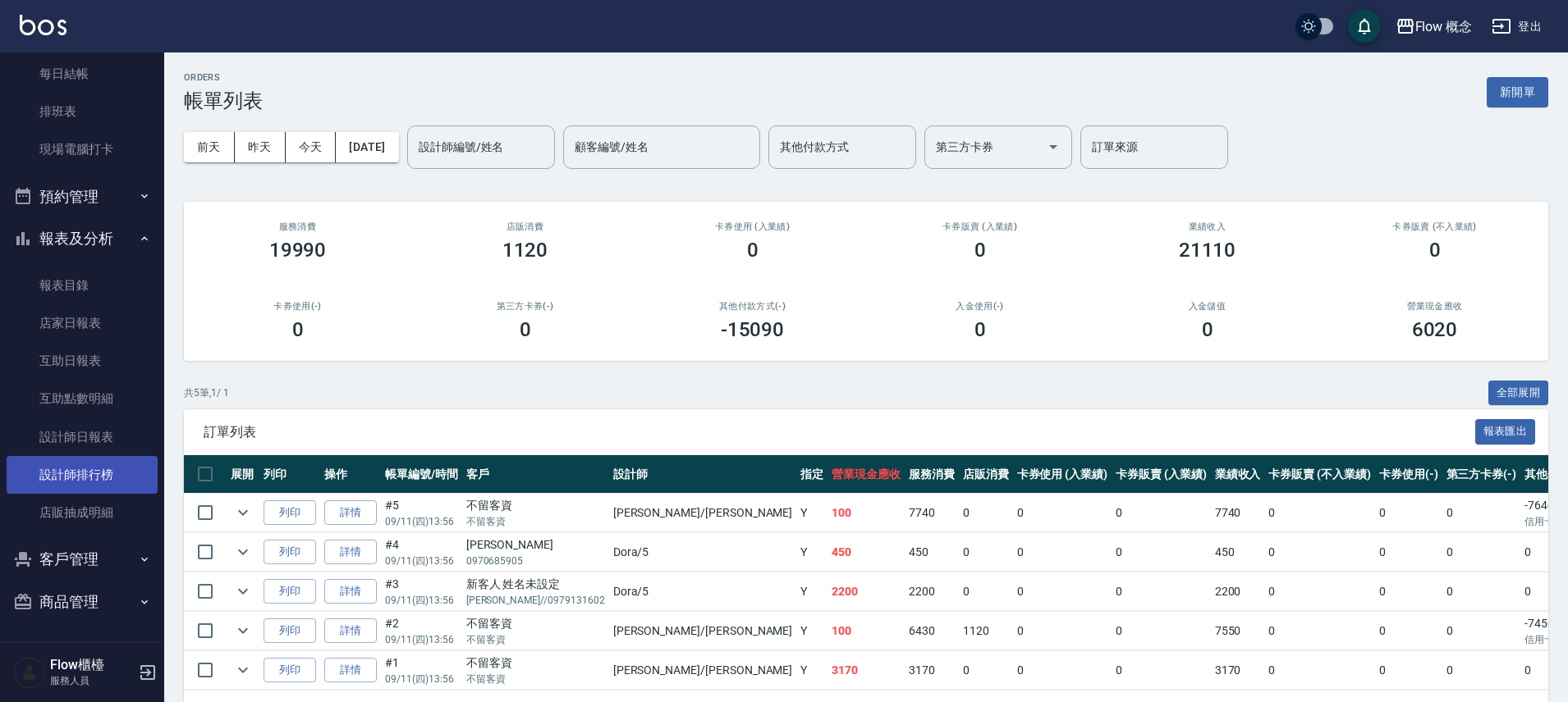
click at [98, 477] on link "設計師排行榜" at bounding box center [82, 475] width 151 height 37
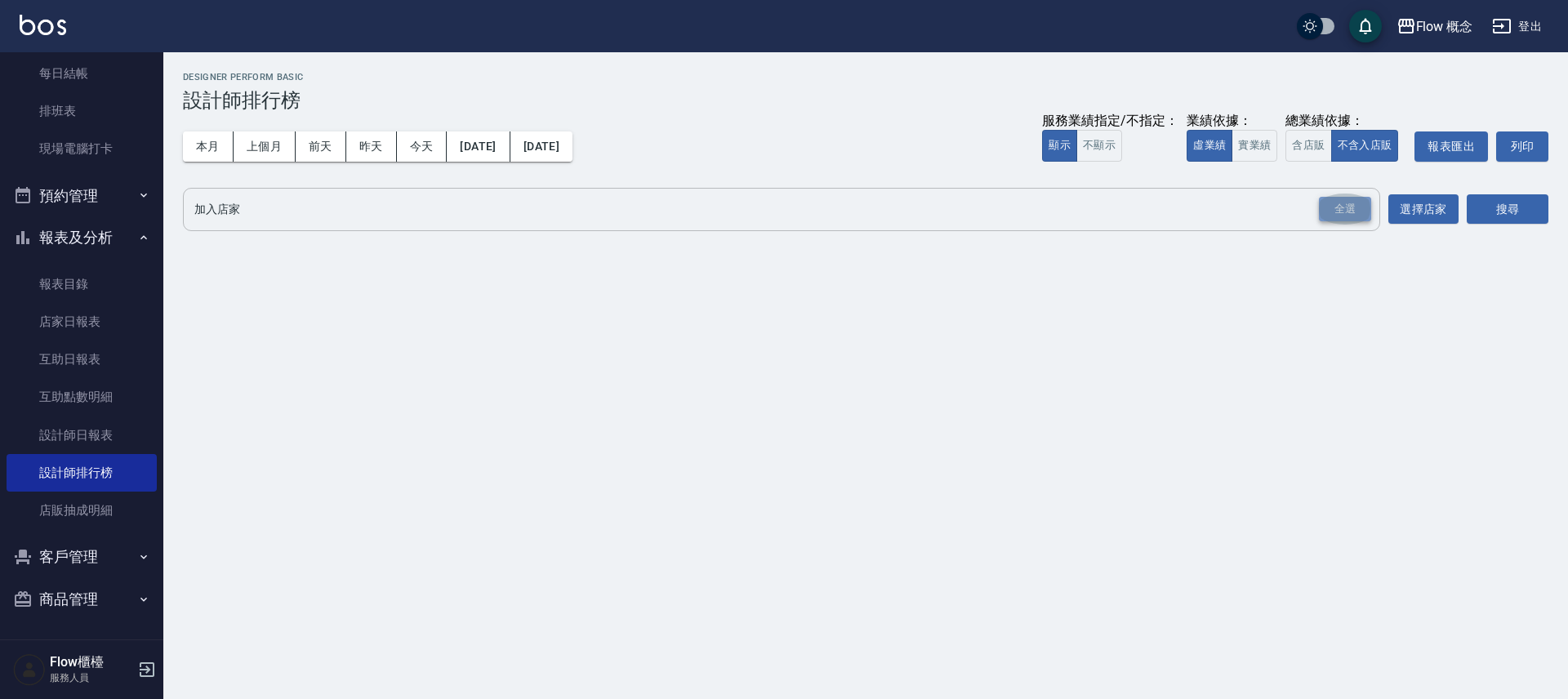
click at [1354, 200] on div "全選" at bounding box center [1345, 209] width 53 height 25
click at [1497, 204] on button "搜尋" at bounding box center [1508, 210] width 82 height 30
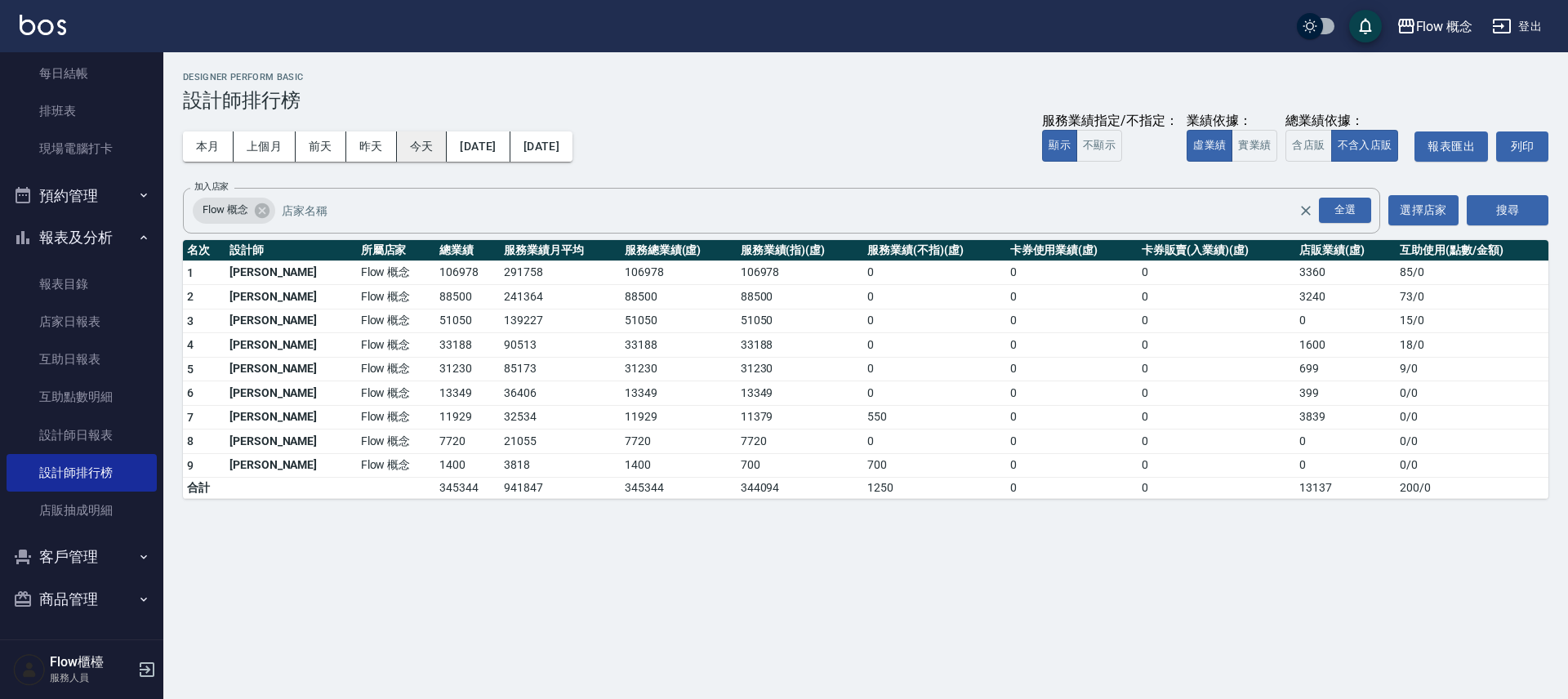
click at [423, 147] on button "今天" at bounding box center [422, 146] width 51 height 30
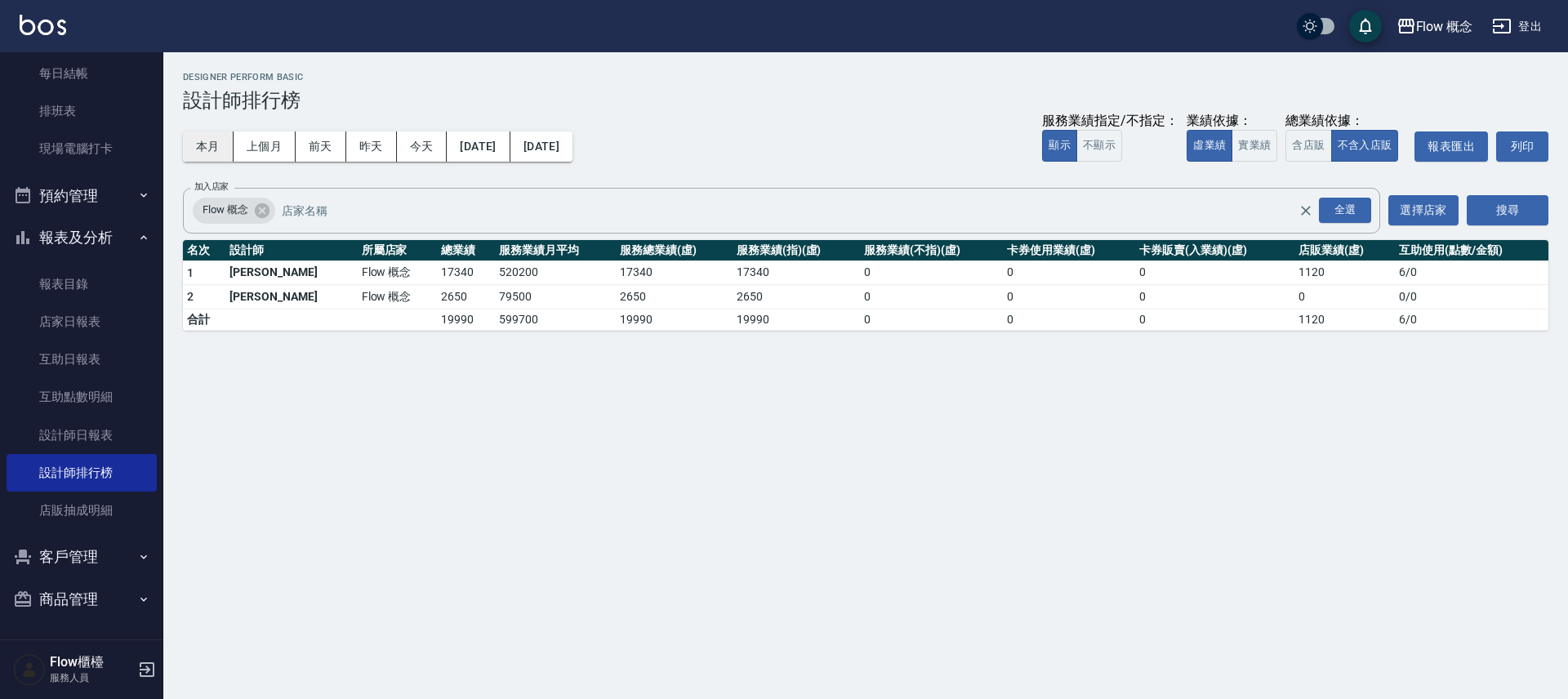
click at [192, 158] on button "本月" at bounding box center [208, 146] width 51 height 30
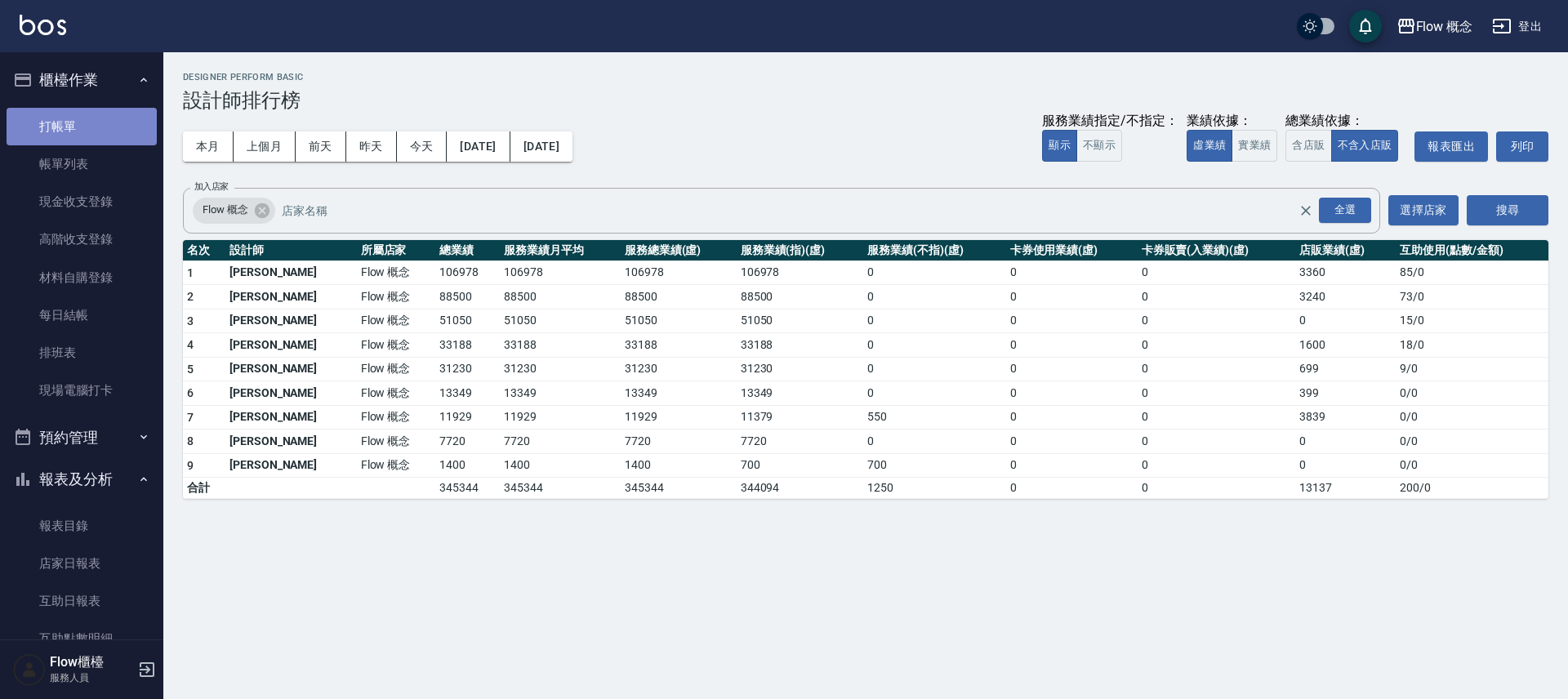
click at [97, 134] on link "打帳單" at bounding box center [82, 126] width 150 height 37
